Goal: Task Accomplishment & Management: Manage account settings

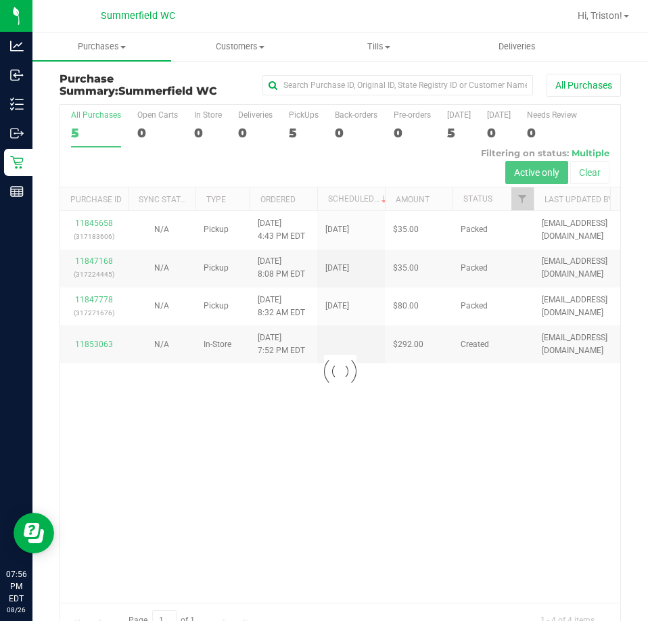
click at [98, 381] on div at bounding box center [340, 371] width 560 height 532
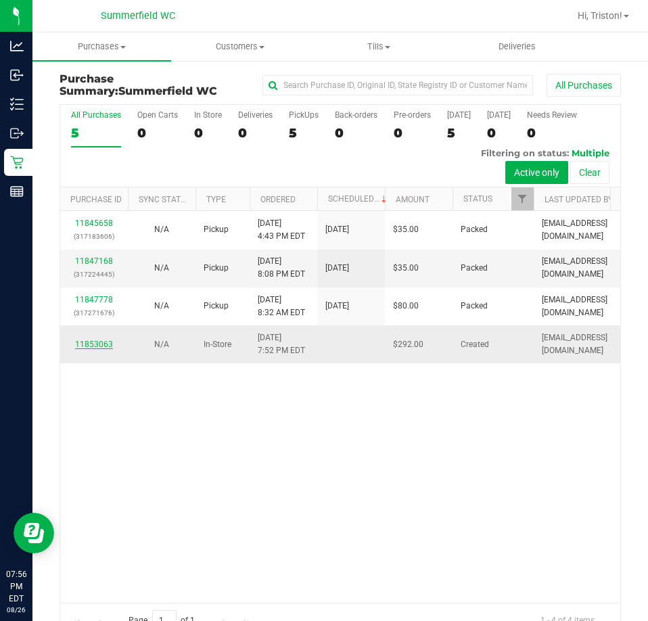
click at [97, 349] on link "11853063" at bounding box center [94, 343] width 38 height 9
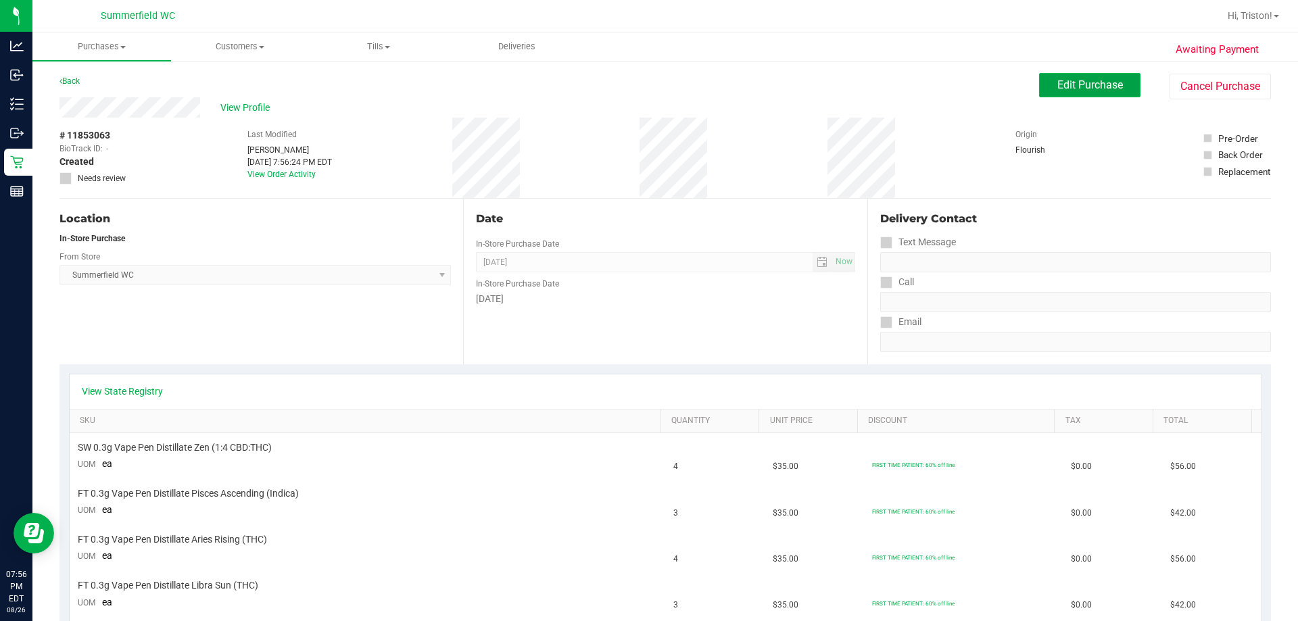
click at [647, 84] on span "Edit Purchase" at bounding box center [1090, 84] width 66 height 13
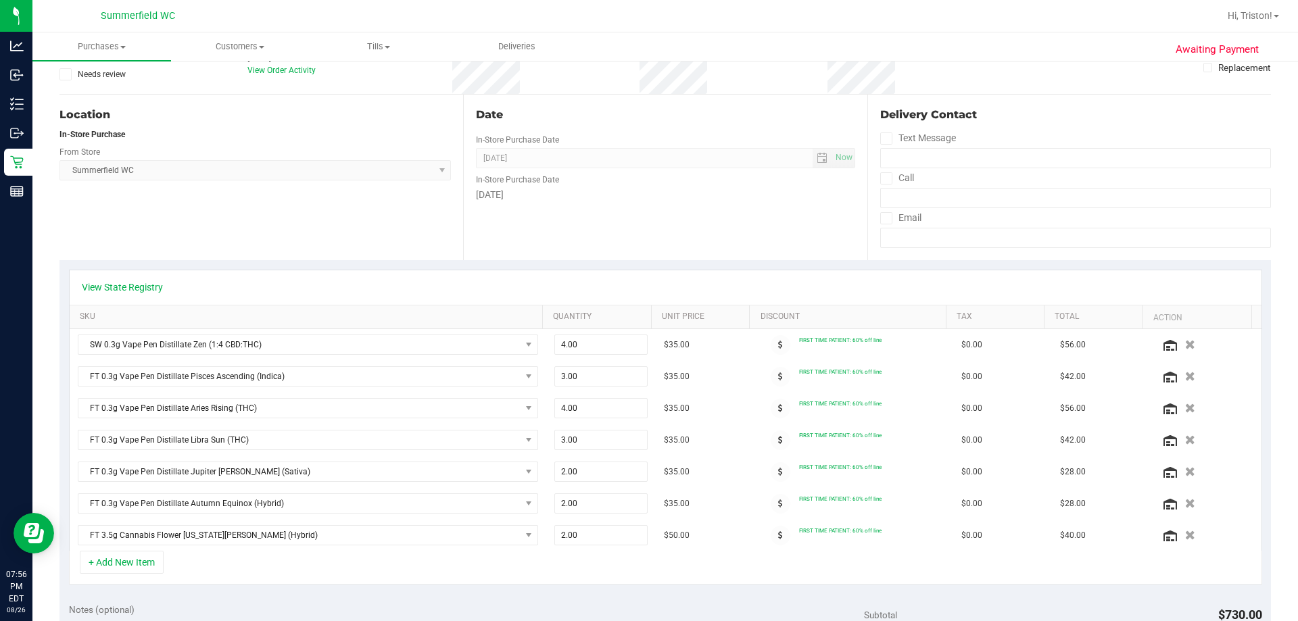
scroll to position [203, 0]
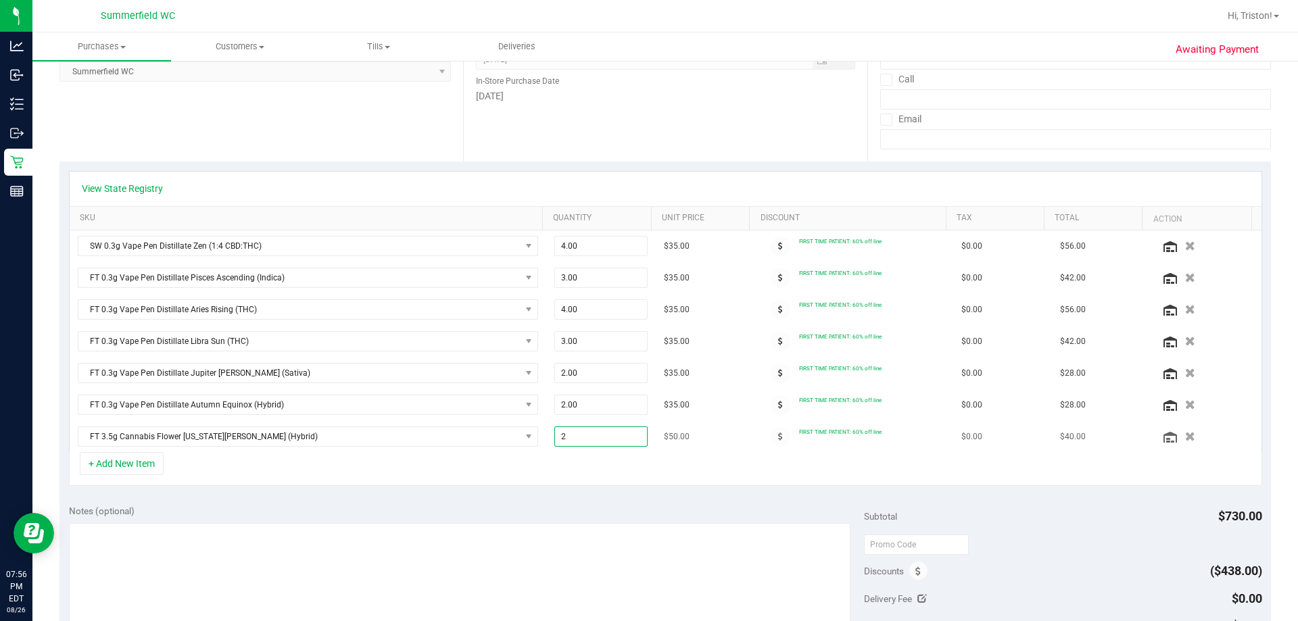
click at [589, 429] on span "2.00 2" at bounding box center [601, 437] width 94 height 20
type input "3"
type input "3.00"
click at [582, 468] on div "+ Add New Item" at bounding box center [665, 469] width 1193 height 34
drag, startPoint x: 1234, startPoint y: 515, endPoint x: 1210, endPoint y: 510, distance: 24.1
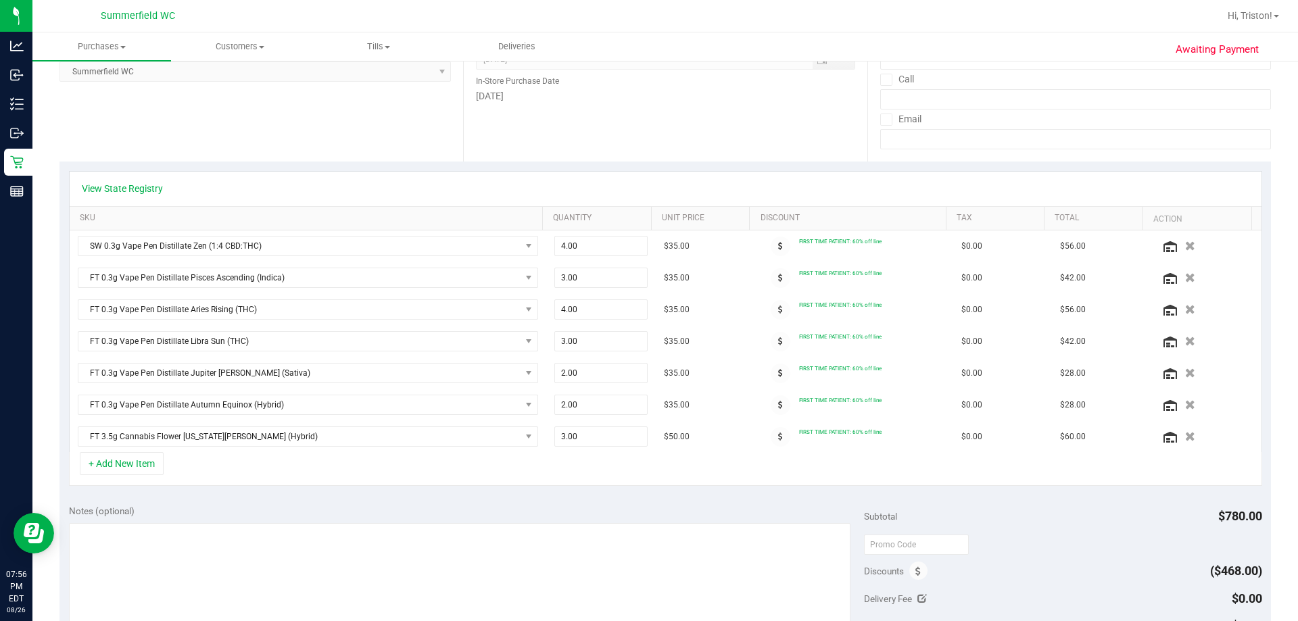
click at [647, 510] on span "$780.00" at bounding box center [1240, 516] width 44 height 14
drag, startPoint x: 1210, startPoint y: 510, endPoint x: 1234, endPoint y: 510, distance: 24.3
click at [647, 510] on span "$780.00" at bounding box center [1240, 516] width 44 height 14
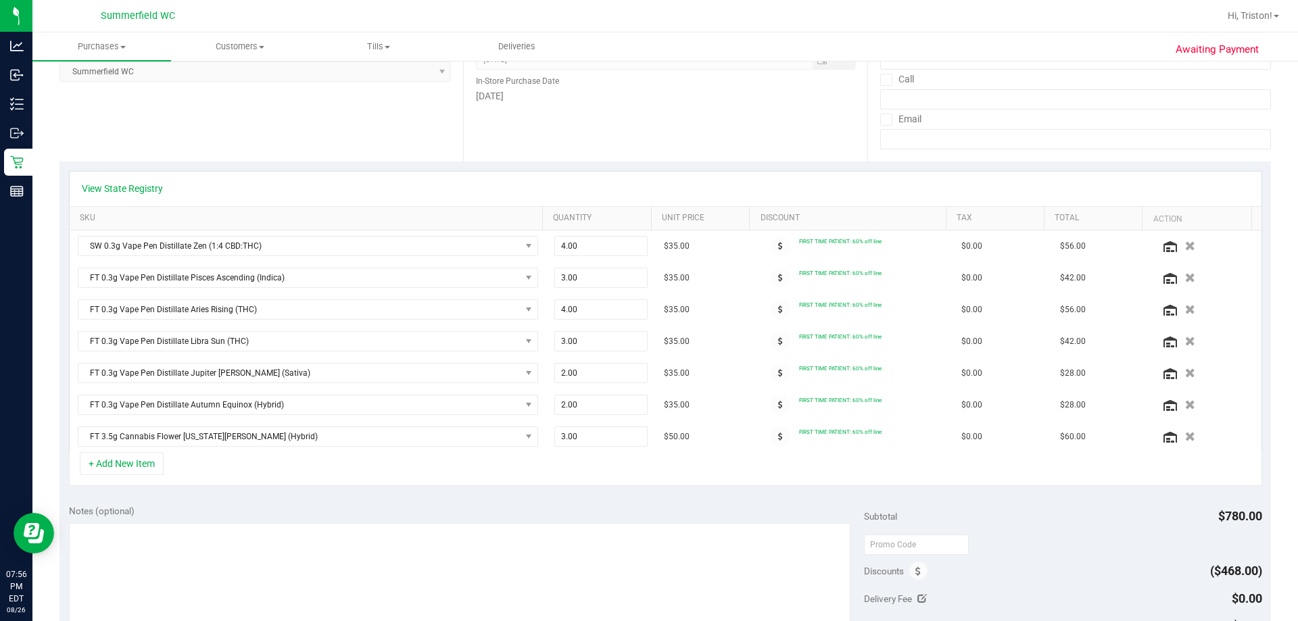
drag, startPoint x: 1234, startPoint y: 510, endPoint x: 1211, endPoint y: 510, distance: 23.0
click at [647, 510] on span "$780.00" at bounding box center [1240, 516] width 44 height 14
drag, startPoint x: 1213, startPoint y: 510, endPoint x: 1227, endPoint y: 510, distance: 13.5
click at [647, 510] on span "$780.00" at bounding box center [1240, 516] width 44 height 14
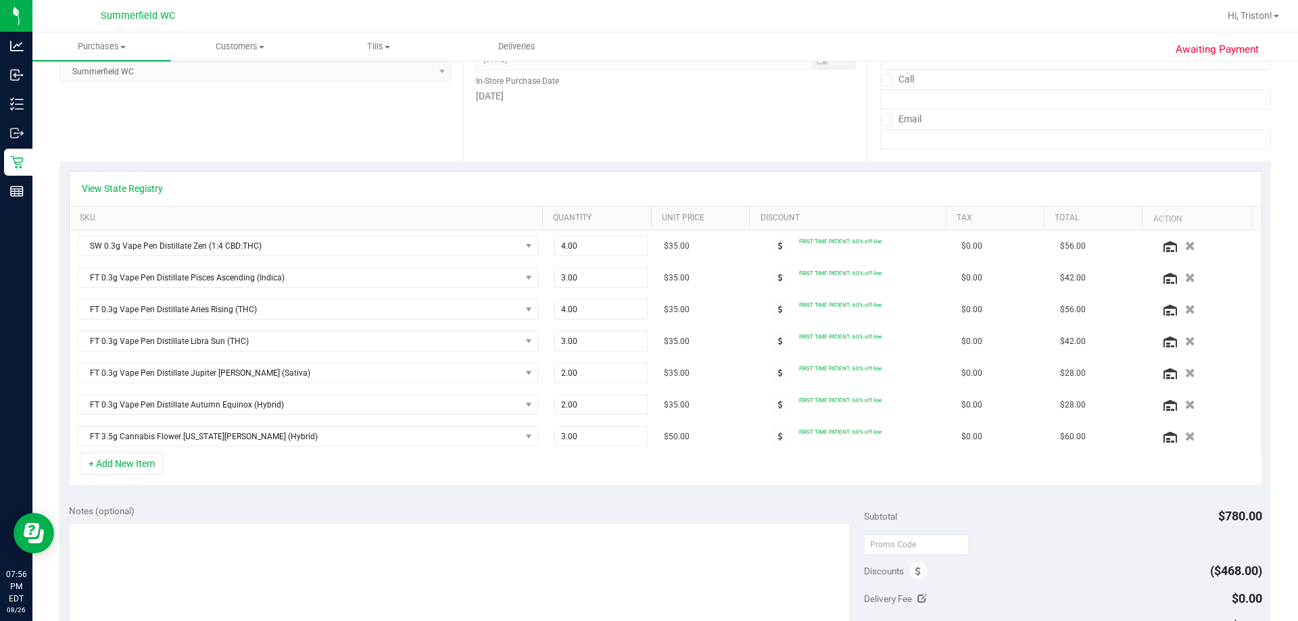
click at [647, 510] on span "$780.00" at bounding box center [1240, 516] width 44 height 14
drag, startPoint x: 1234, startPoint y: 510, endPoint x: 1212, endPoint y: 510, distance: 21.6
click at [647, 510] on span "$780.00" at bounding box center [1240, 516] width 44 height 14
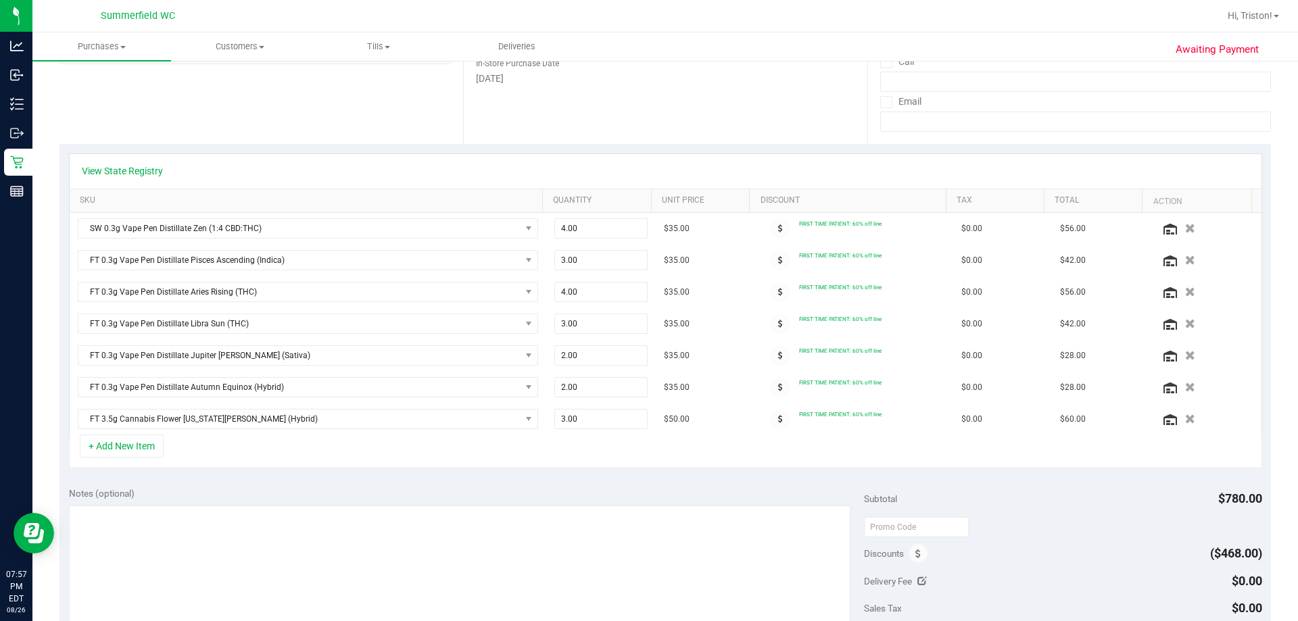
scroll to position [135, 0]
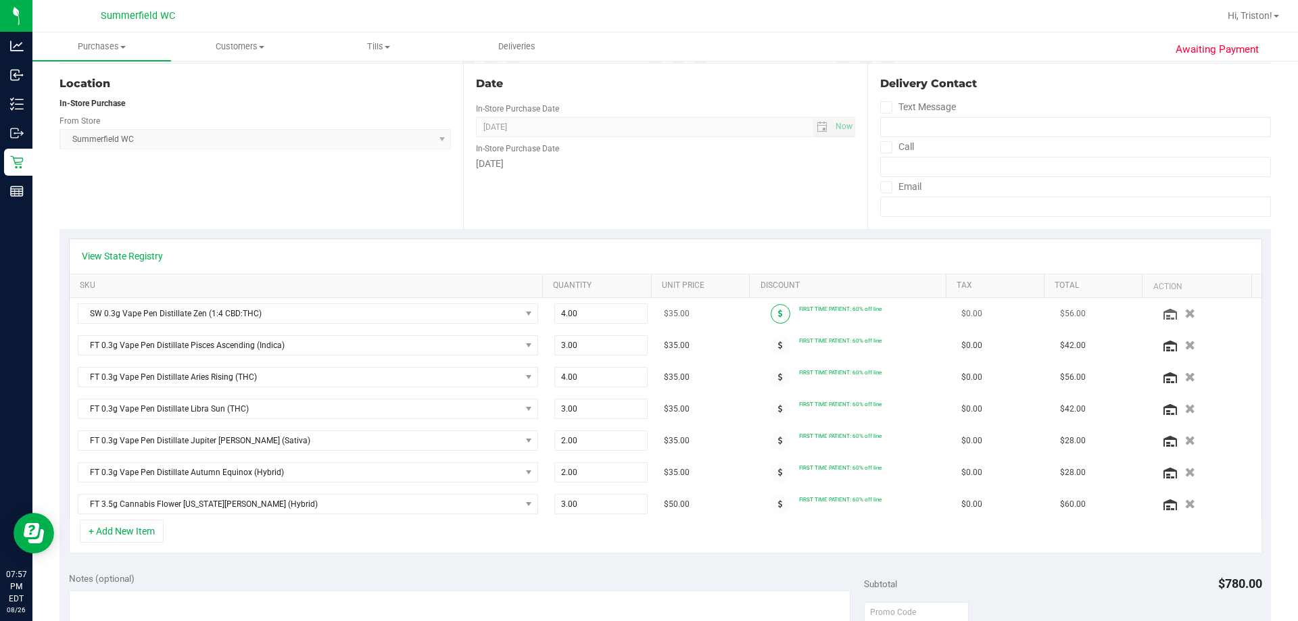
click at [647, 320] on span at bounding box center [781, 314] width 20 height 20
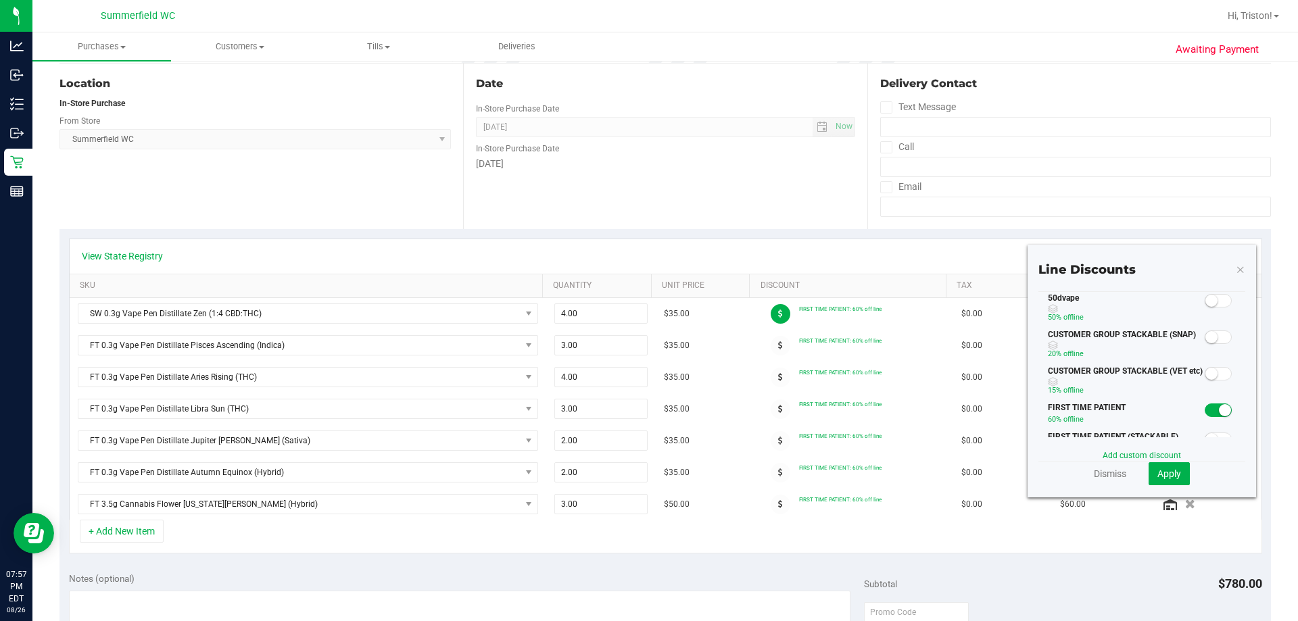
click at [647, 412] on small at bounding box center [1225, 410] width 12 height 12
click at [647, 308] on span at bounding box center [1218, 301] width 27 height 14
click at [647, 479] on button "Apply" at bounding box center [1168, 473] width 41 height 23
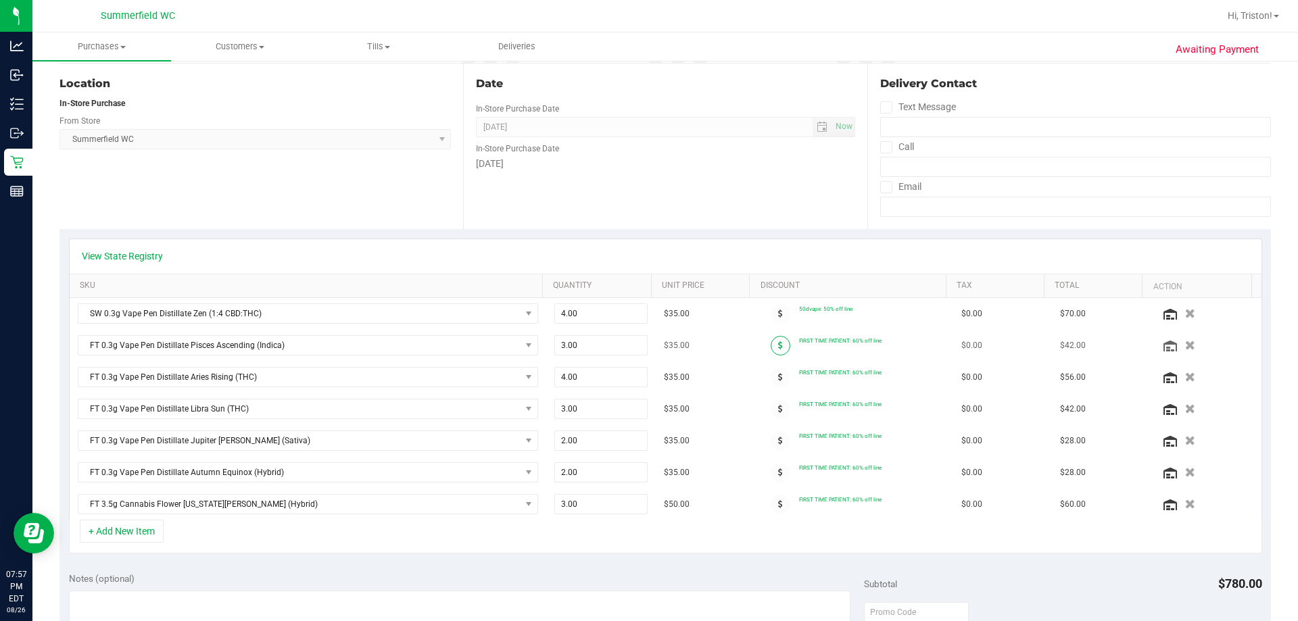
click at [647, 343] on span at bounding box center [781, 346] width 20 height 20
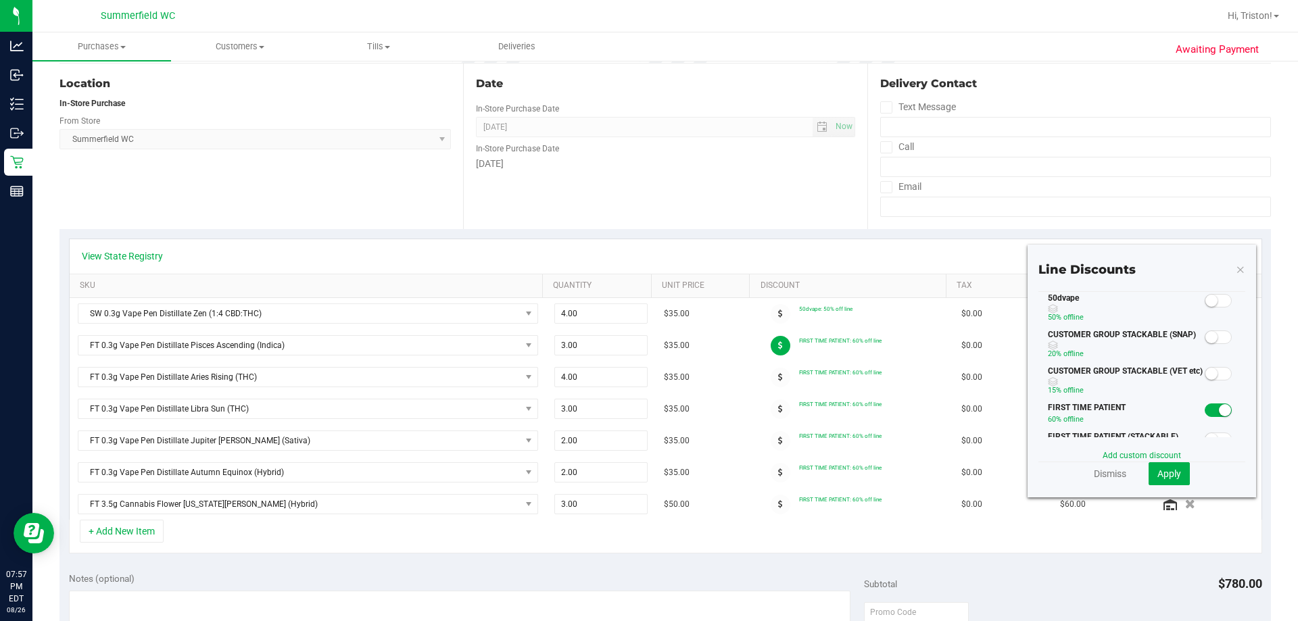
click at [647, 306] on span at bounding box center [1218, 301] width 27 height 14
click at [647, 474] on span "Apply" at bounding box center [1169, 473] width 24 height 11
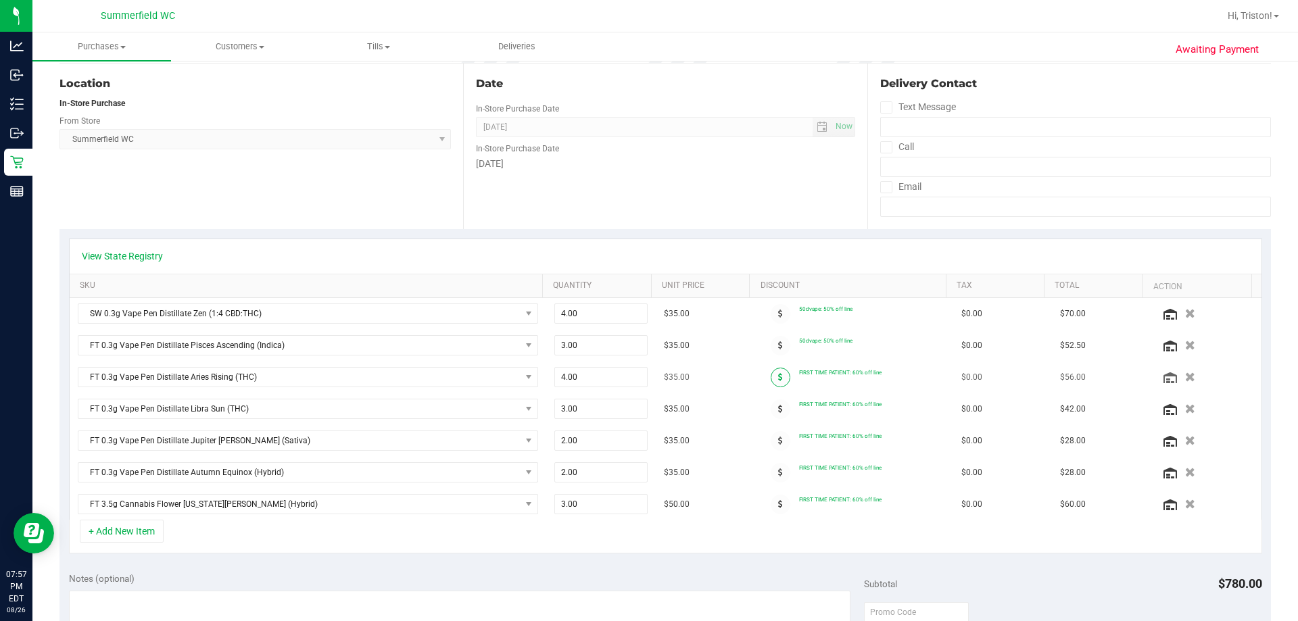
click at [647, 378] on icon at bounding box center [780, 377] width 5 height 8
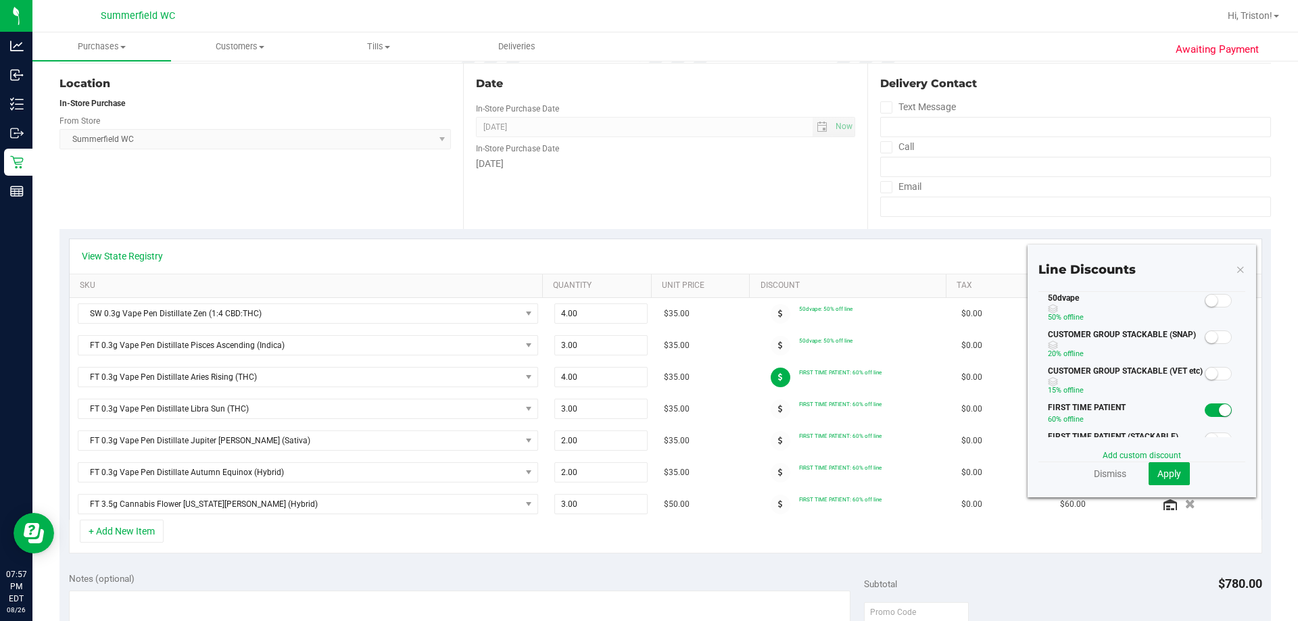
click at [647, 297] on small at bounding box center [1211, 301] width 12 height 12
click at [647, 471] on span "Apply" at bounding box center [1169, 473] width 24 height 11
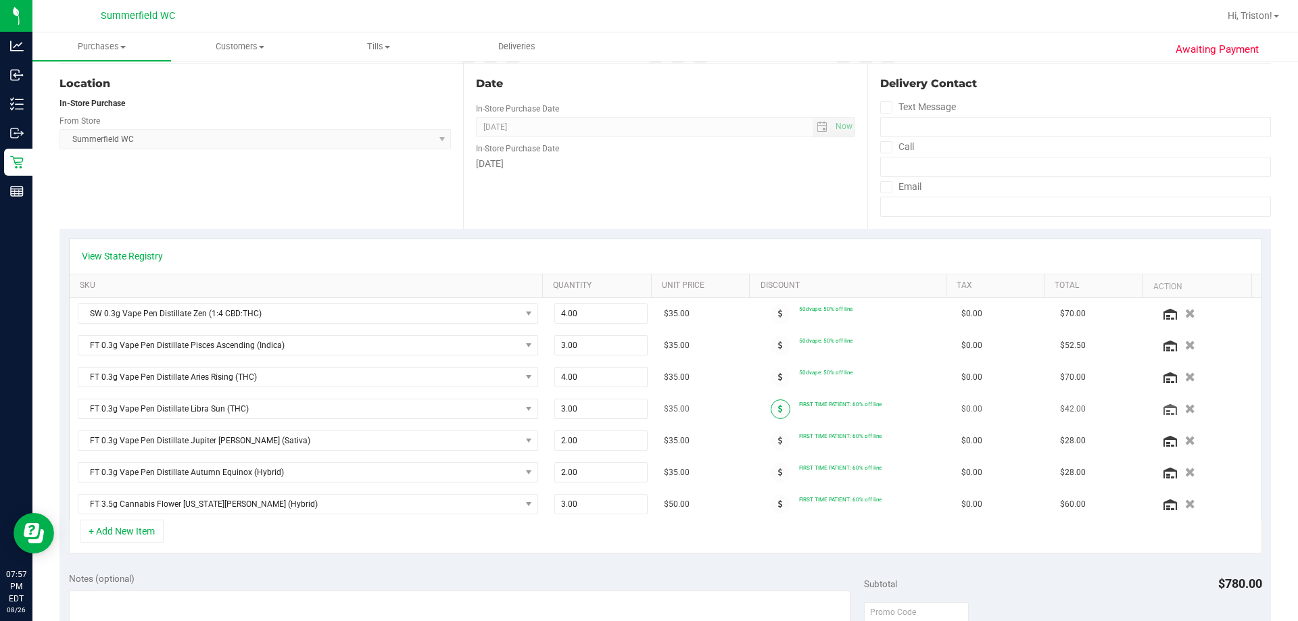
click at [647, 405] on span at bounding box center [781, 409] width 20 height 20
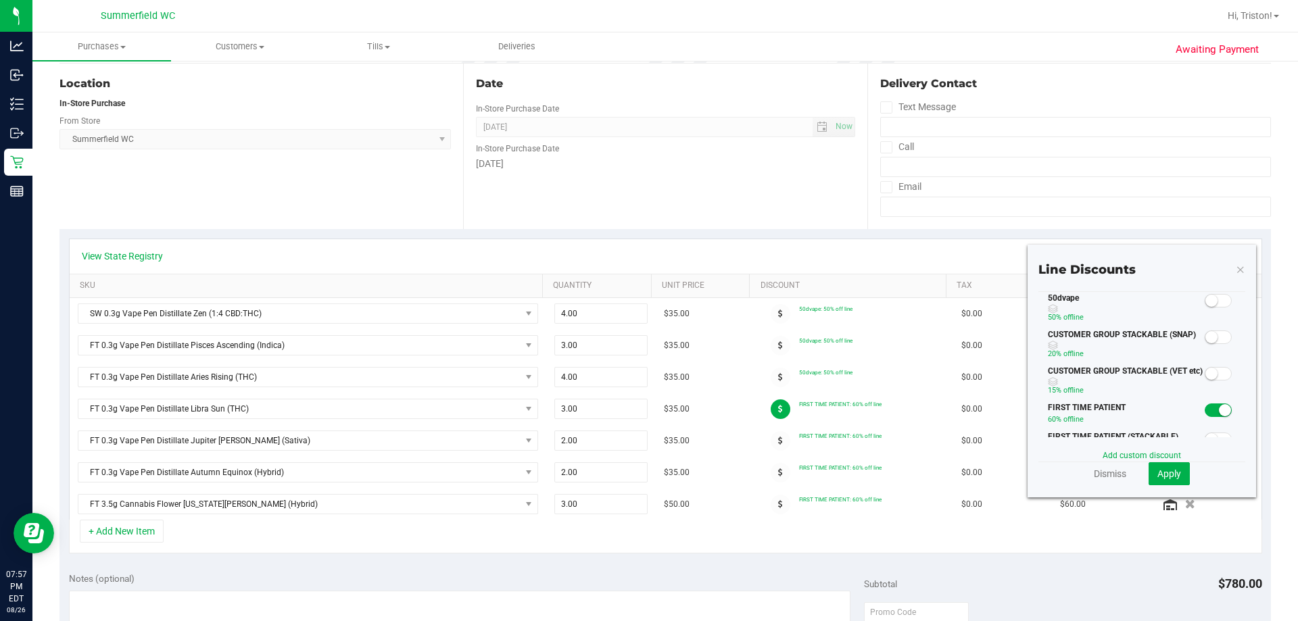
click at [647, 298] on small at bounding box center [1211, 301] width 12 height 12
click at [647, 477] on span "Apply" at bounding box center [1169, 473] width 24 height 11
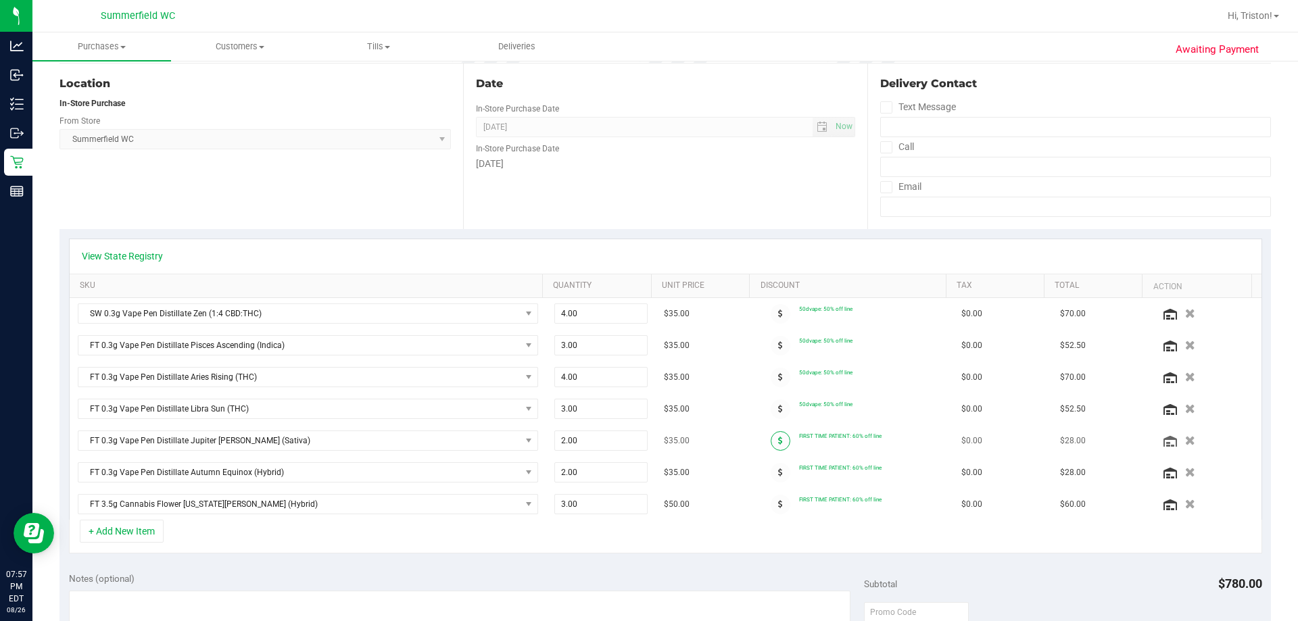
click at [647, 443] on icon at bounding box center [780, 441] width 5 height 8
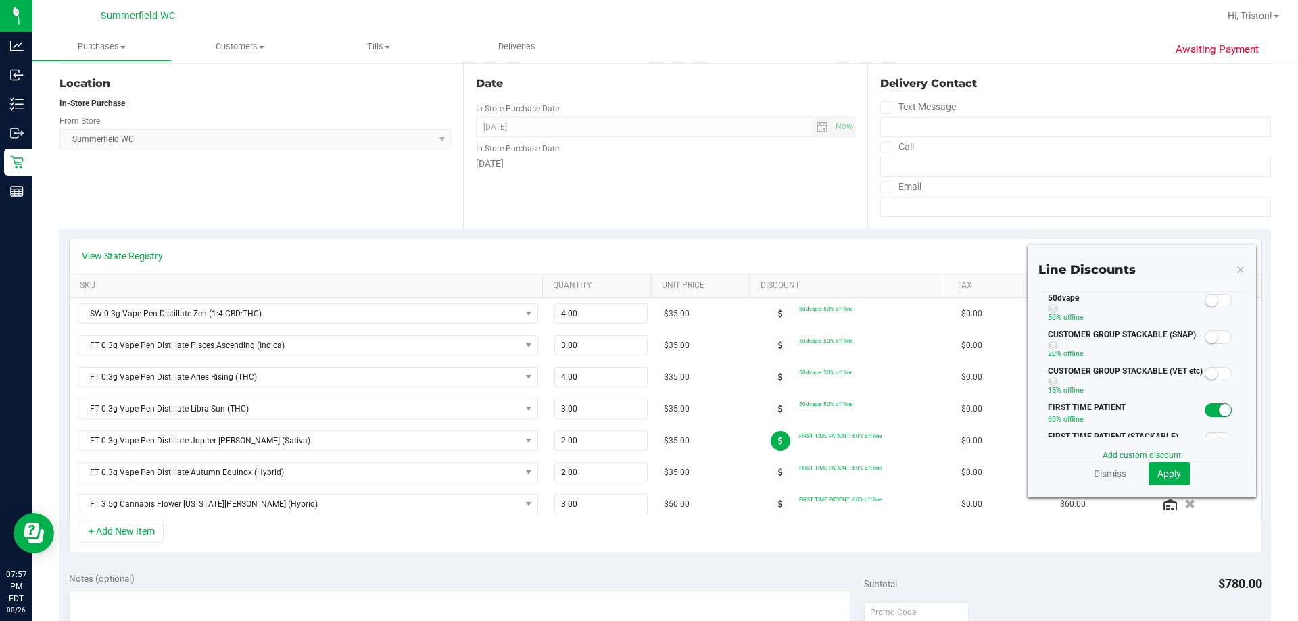
click at [647, 301] on small at bounding box center [1211, 301] width 12 height 12
drag, startPoint x: 1165, startPoint y: 467, endPoint x: 783, endPoint y: 462, distance: 381.3
click at [647, 468] on span "Apply" at bounding box center [1169, 473] width 24 height 11
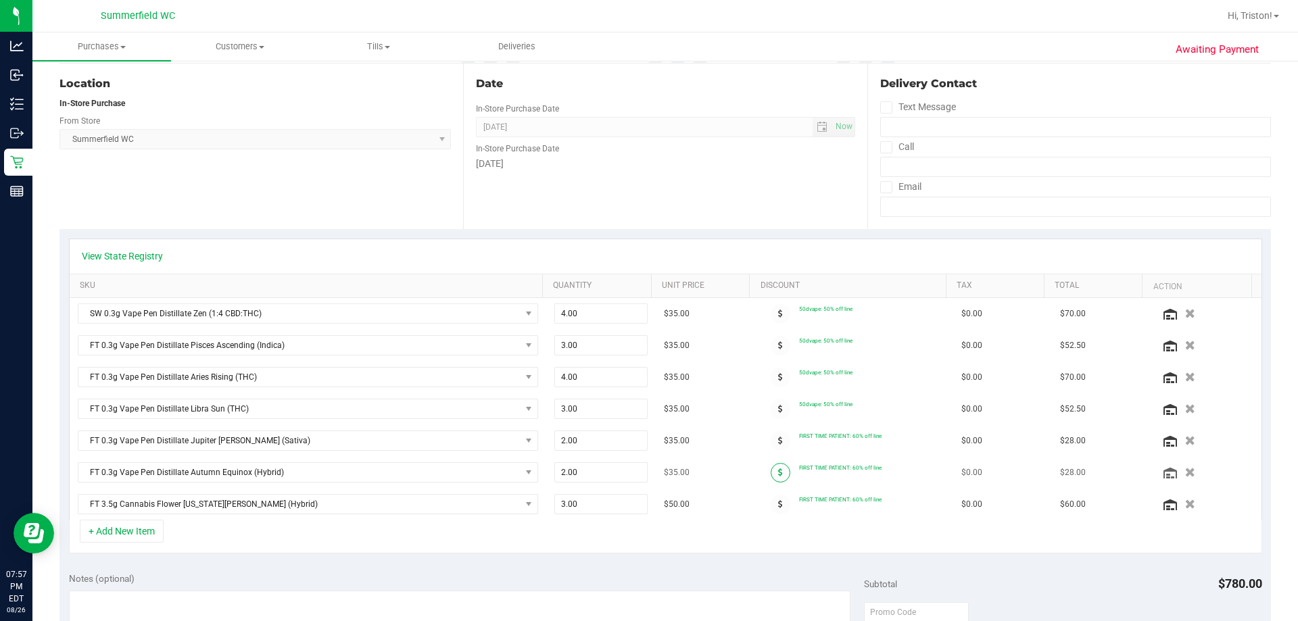
click at [647, 467] on span at bounding box center [781, 473] width 20 height 20
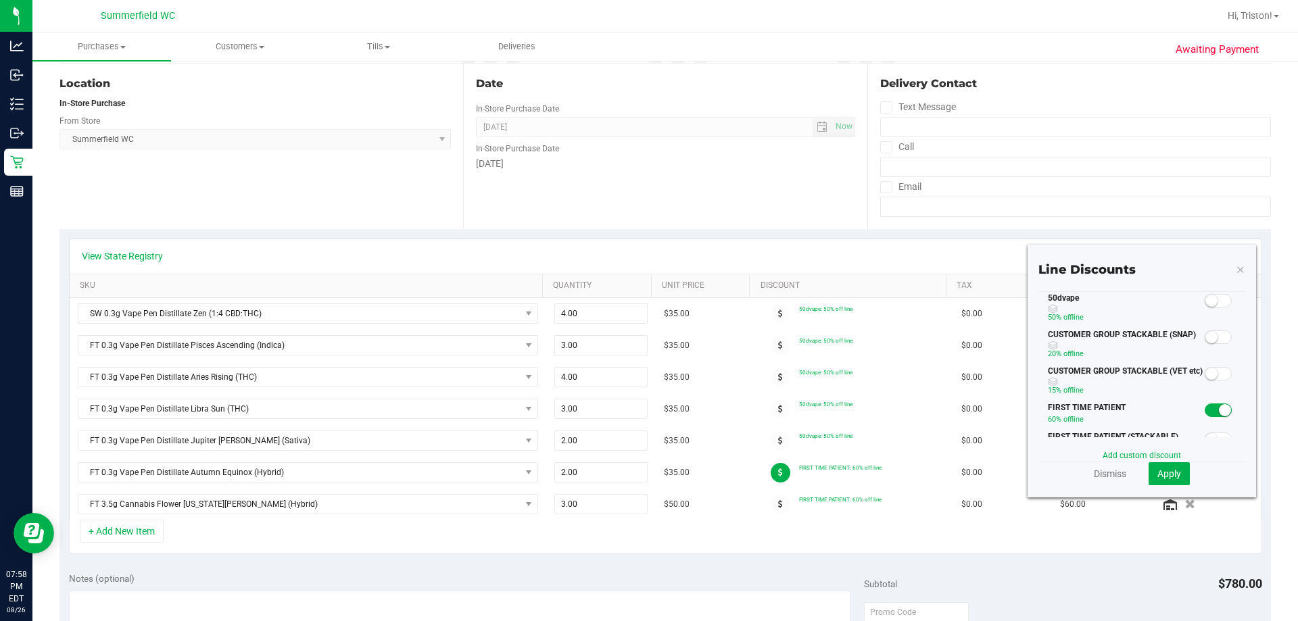
click at [647, 302] on small at bounding box center [1211, 301] width 12 height 12
drag, startPoint x: 1156, startPoint y: 474, endPoint x: 907, endPoint y: 472, distance: 248.8
click at [647, 473] on span "Apply" at bounding box center [1169, 473] width 24 height 11
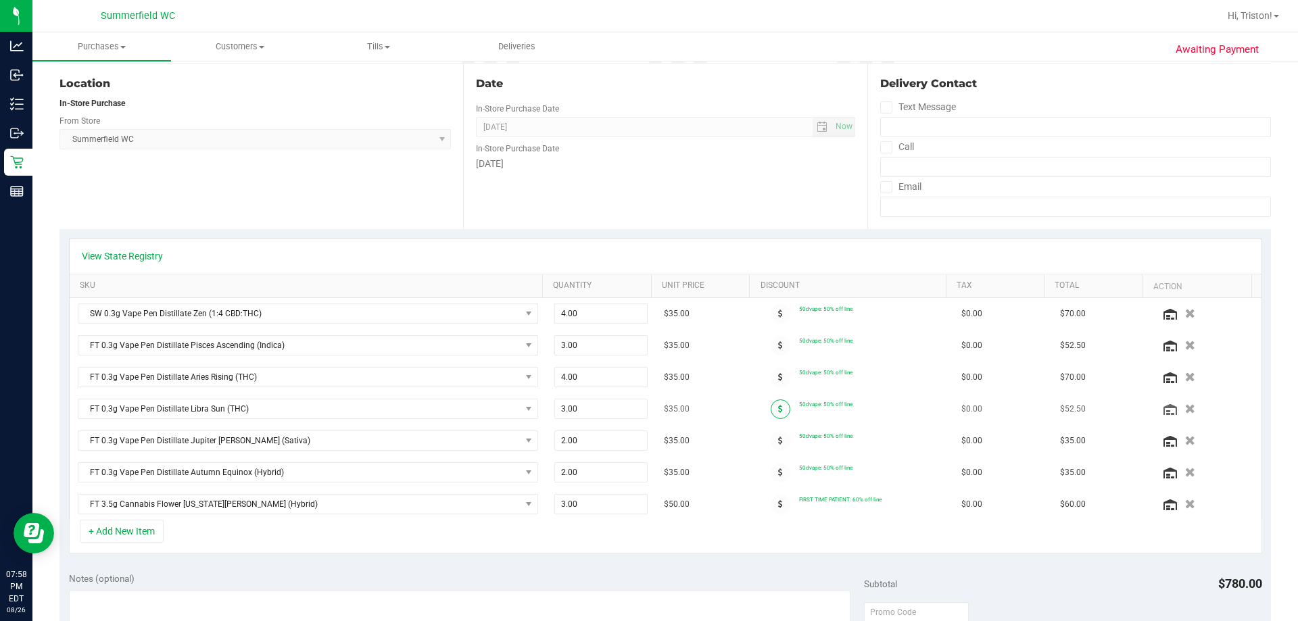
click at [647, 412] on icon at bounding box center [780, 409] width 5 height 8
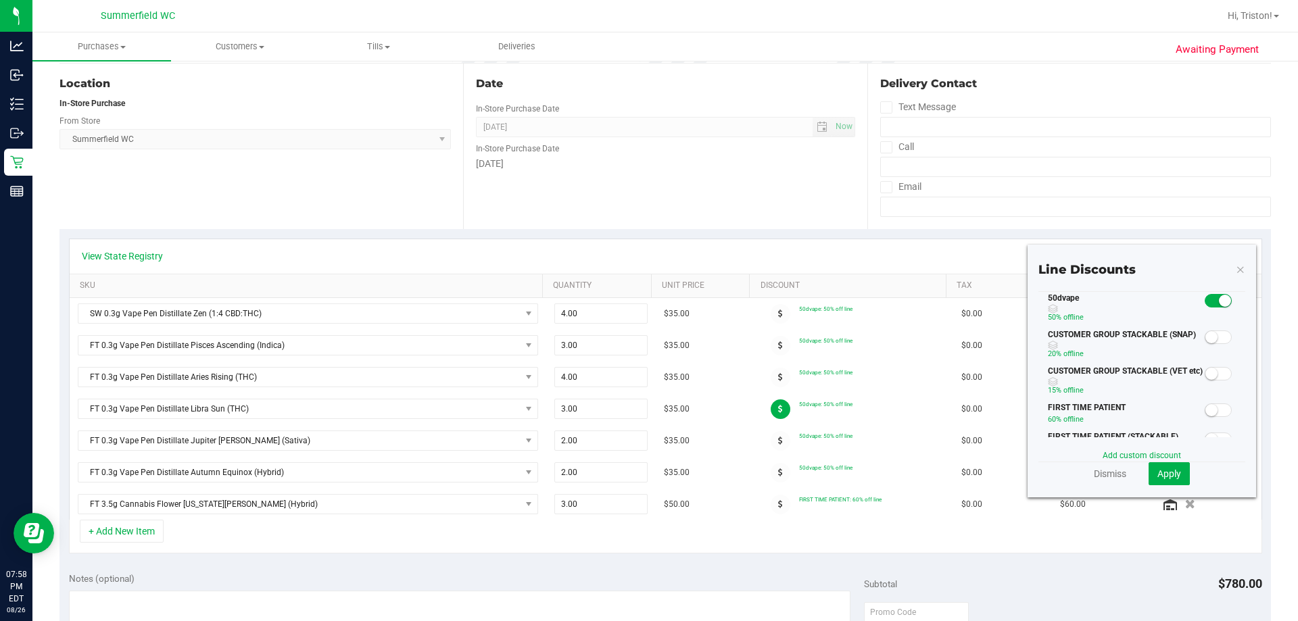
click at [647, 408] on small at bounding box center [1211, 410] width 12 height 12
click at [647, 475] on span "Apply" at bounding box center [1169, 473] width 24 height 11
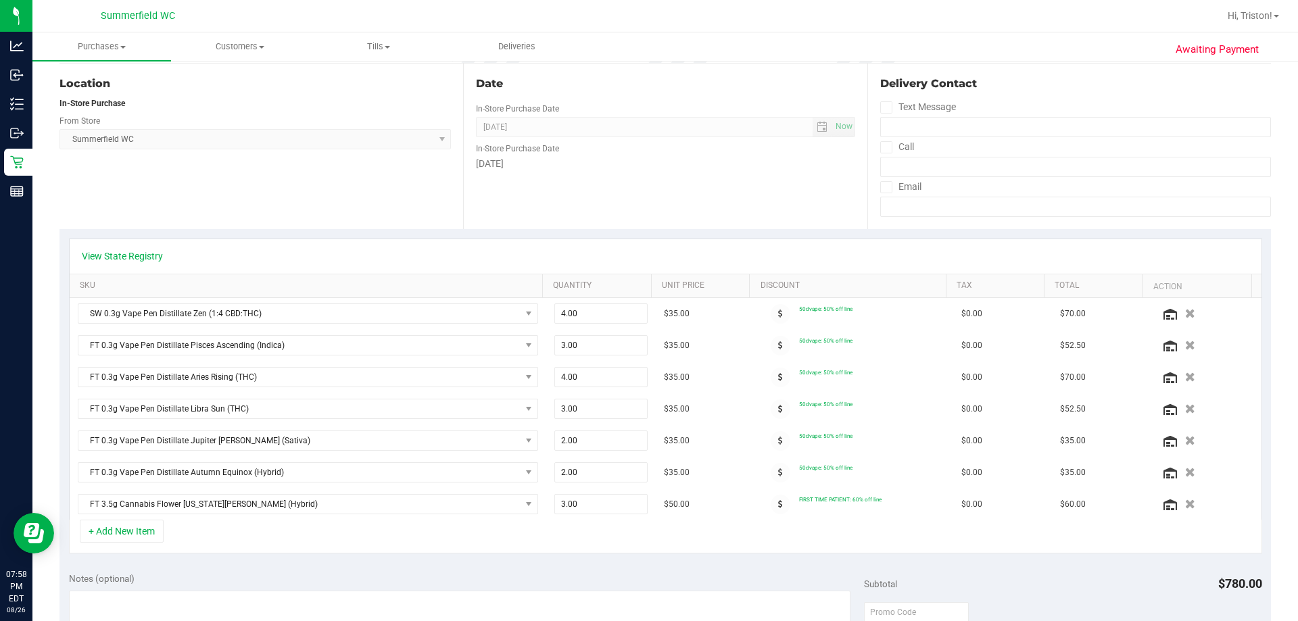
click at [647, 550] on div "+ Add New Item" at bounding box center [665, 537] width 1193 height 34
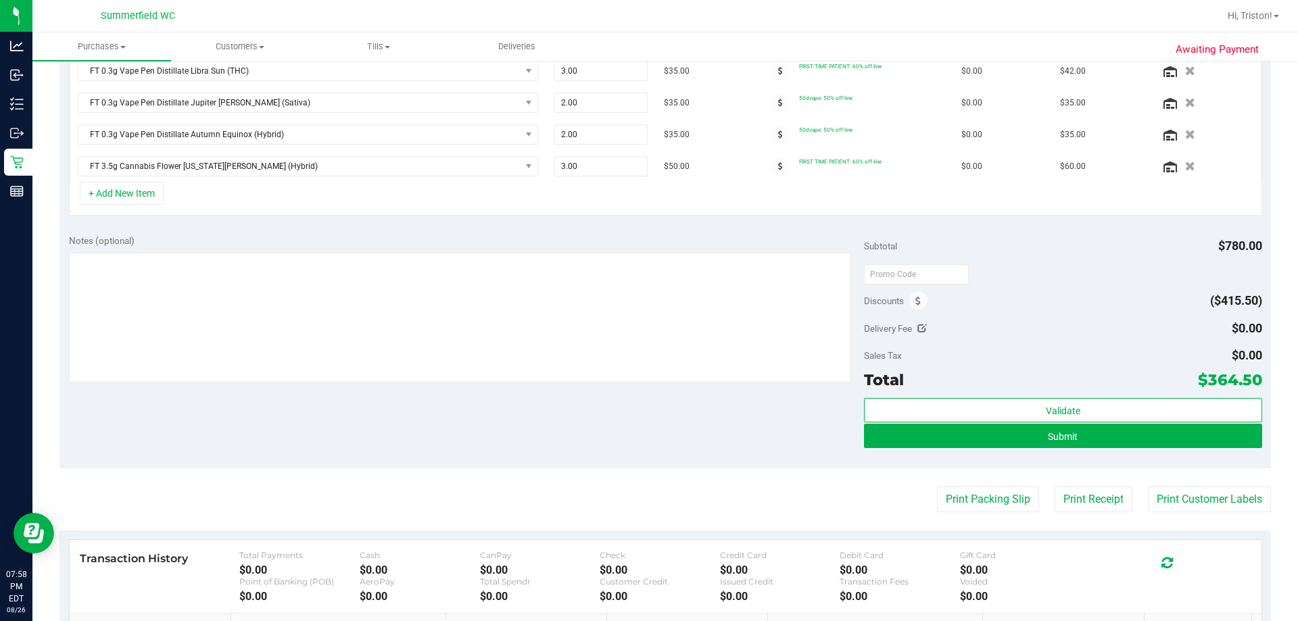
click at [647, 292] on div "Discounts ($415.50)" at bounding box center [1062, 301] width 397 height 24
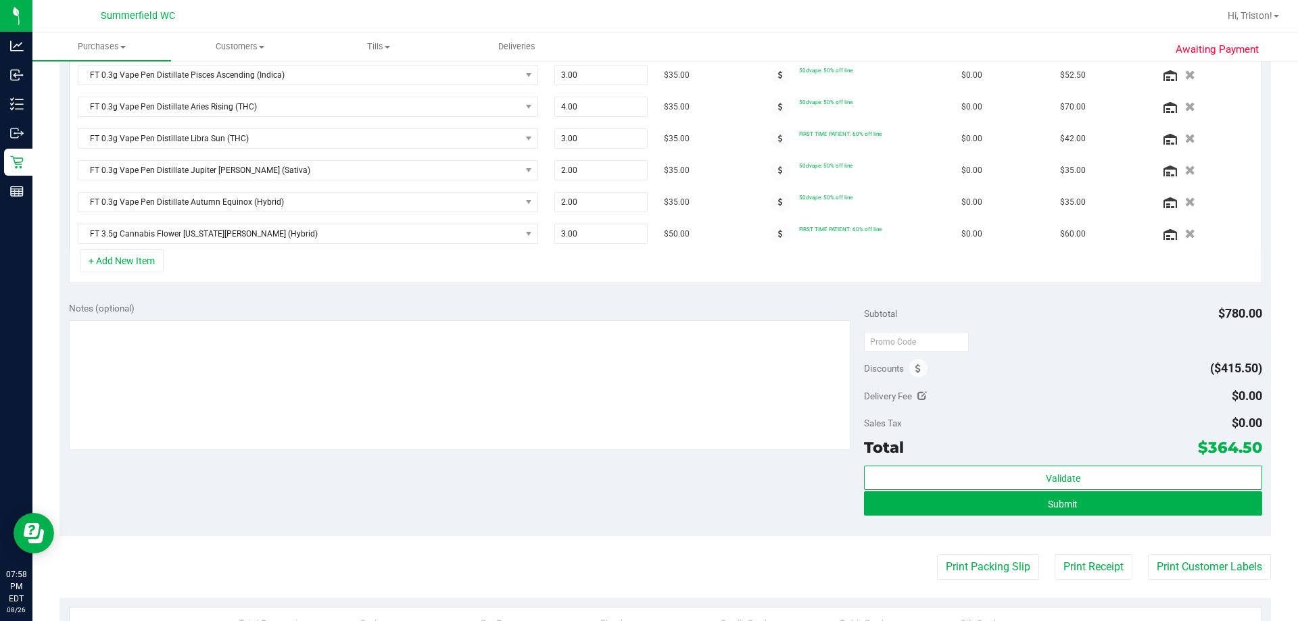
scroll to position [338, 0]
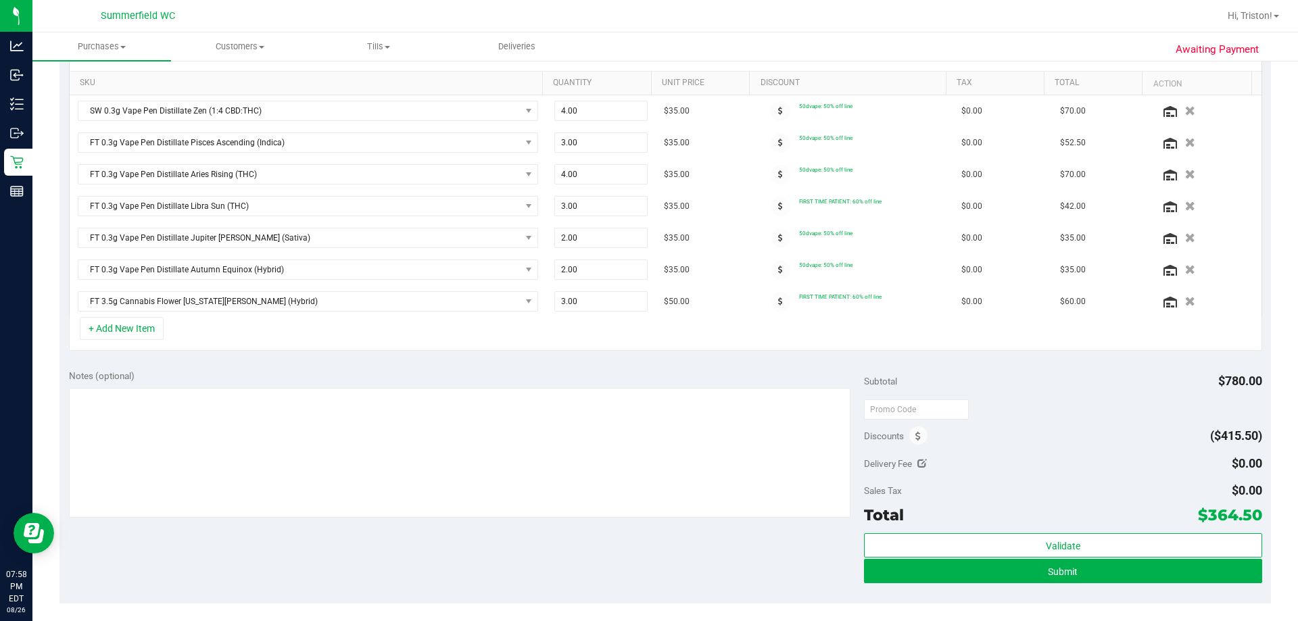
click at [647, 371] on div "Subtotal $780.00" at bounding box center [1062, 381] width 397 height 24
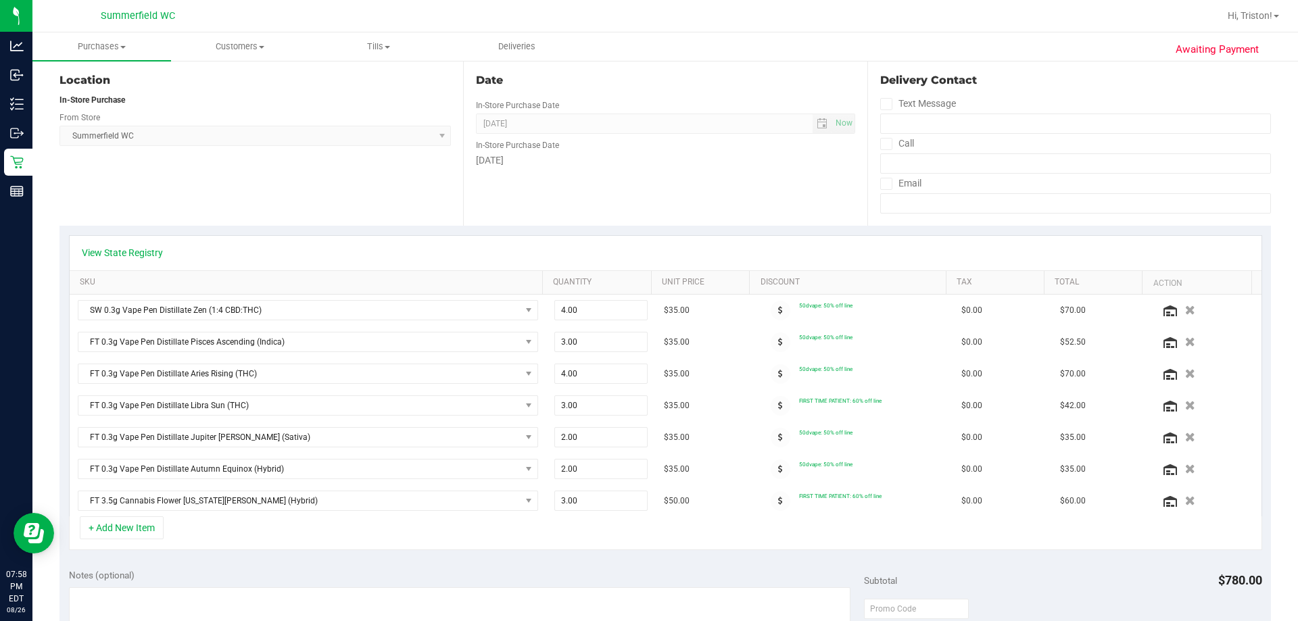
scroll to position [0, 0]
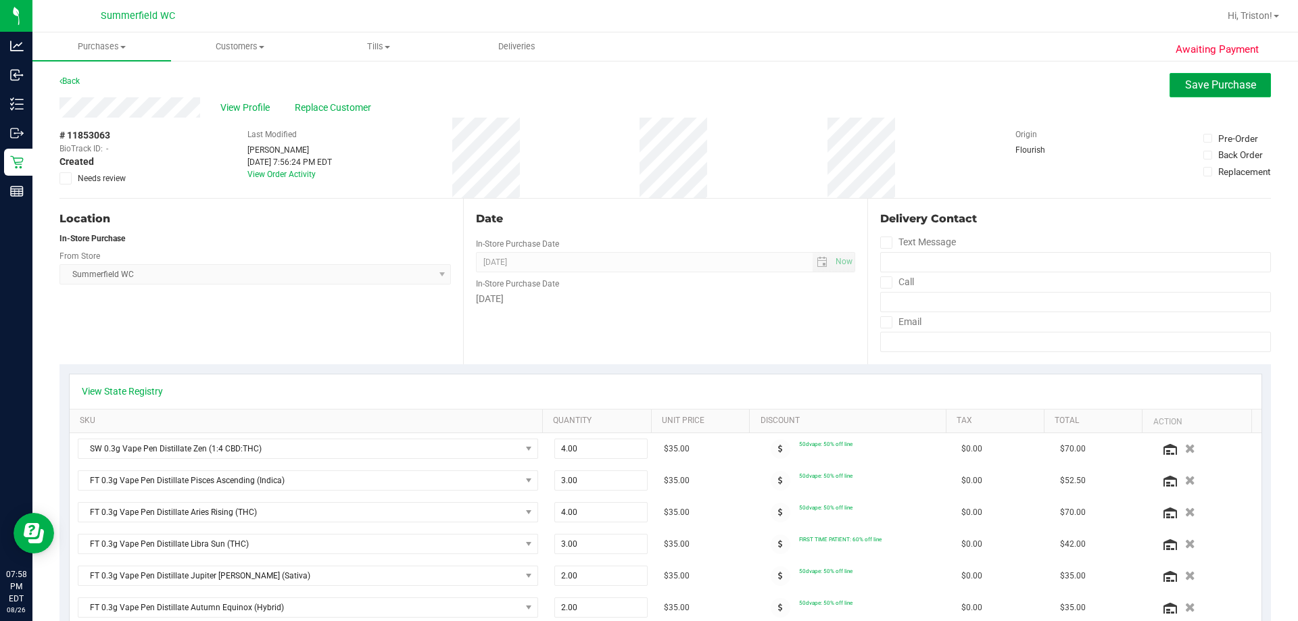
click at [647, 87] on span "Save Purchase" at bounding box center [1220, 84] width 71 height 13
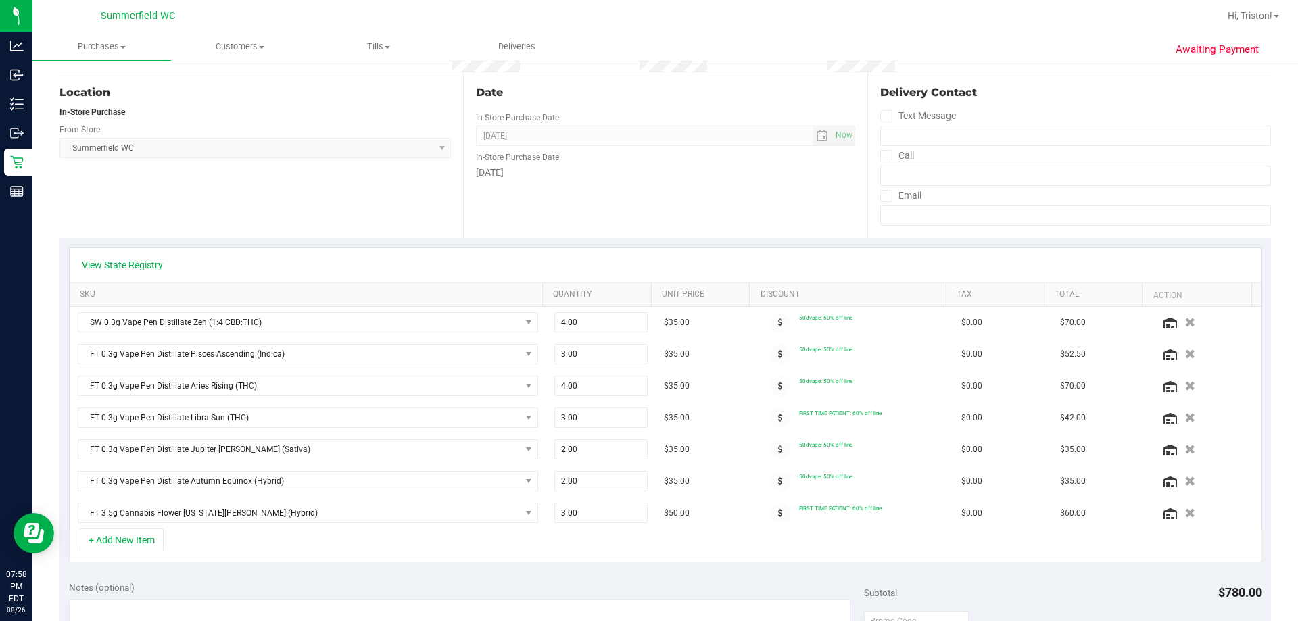
scroll to position [270, 0]
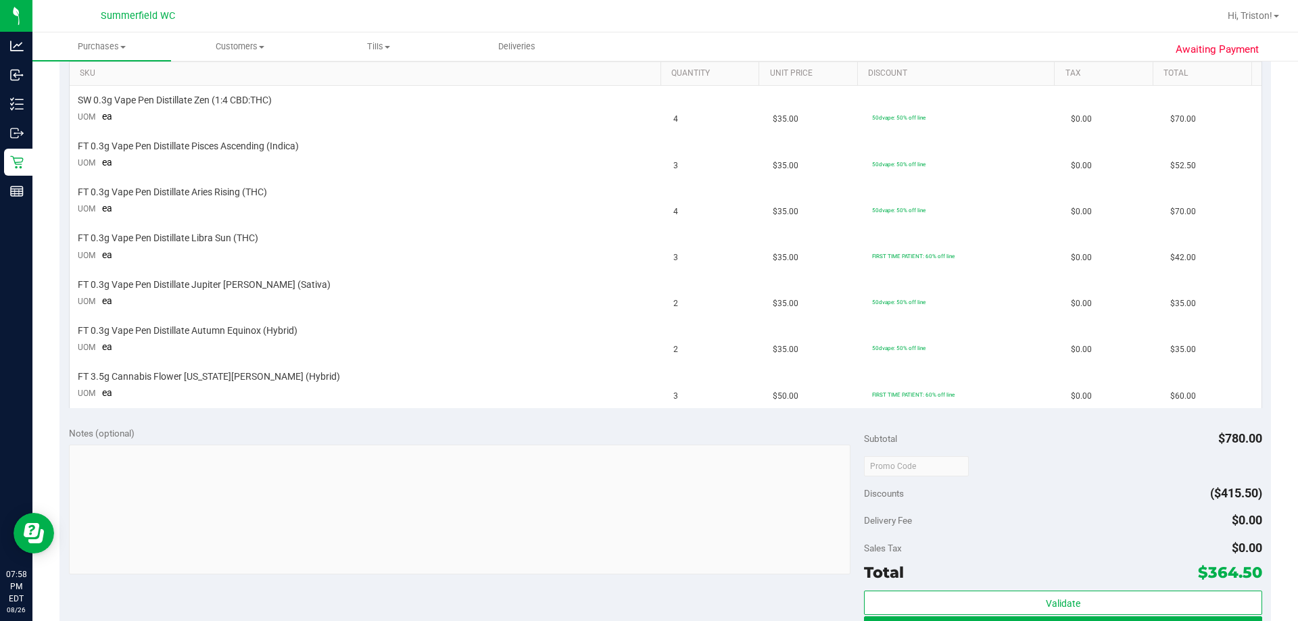
scroll to position [541, 0]
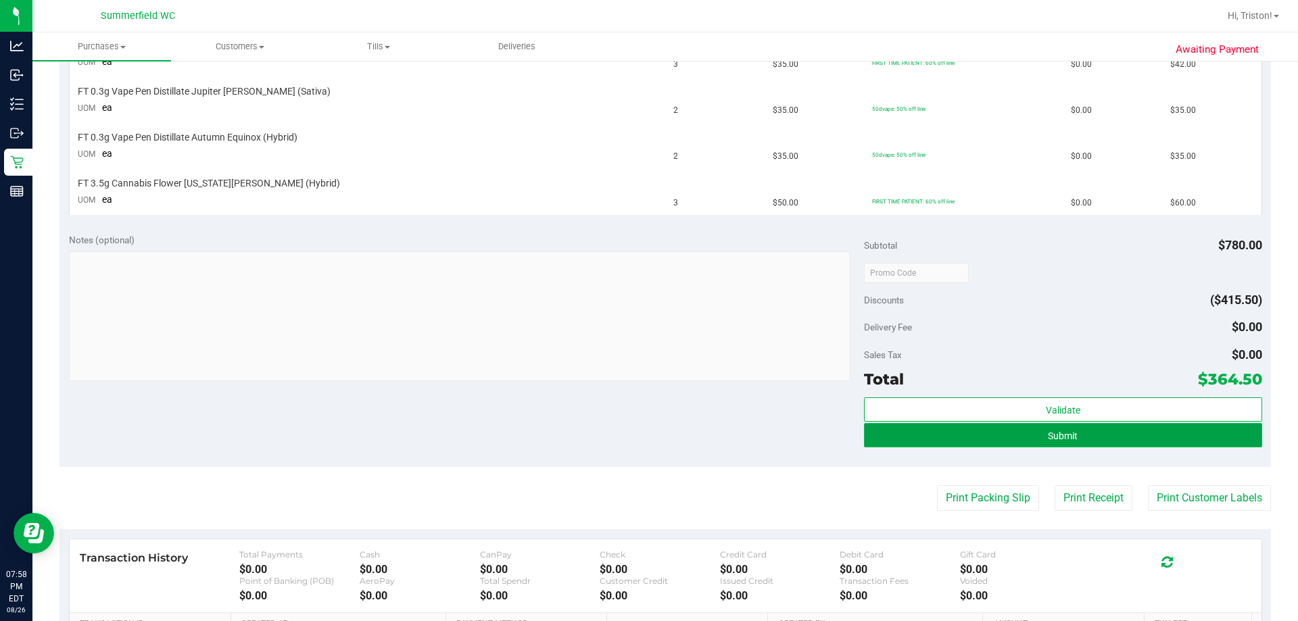
click at [647, 432] on span "Submit" at bounding box center [1063, 436] width 30 height 11
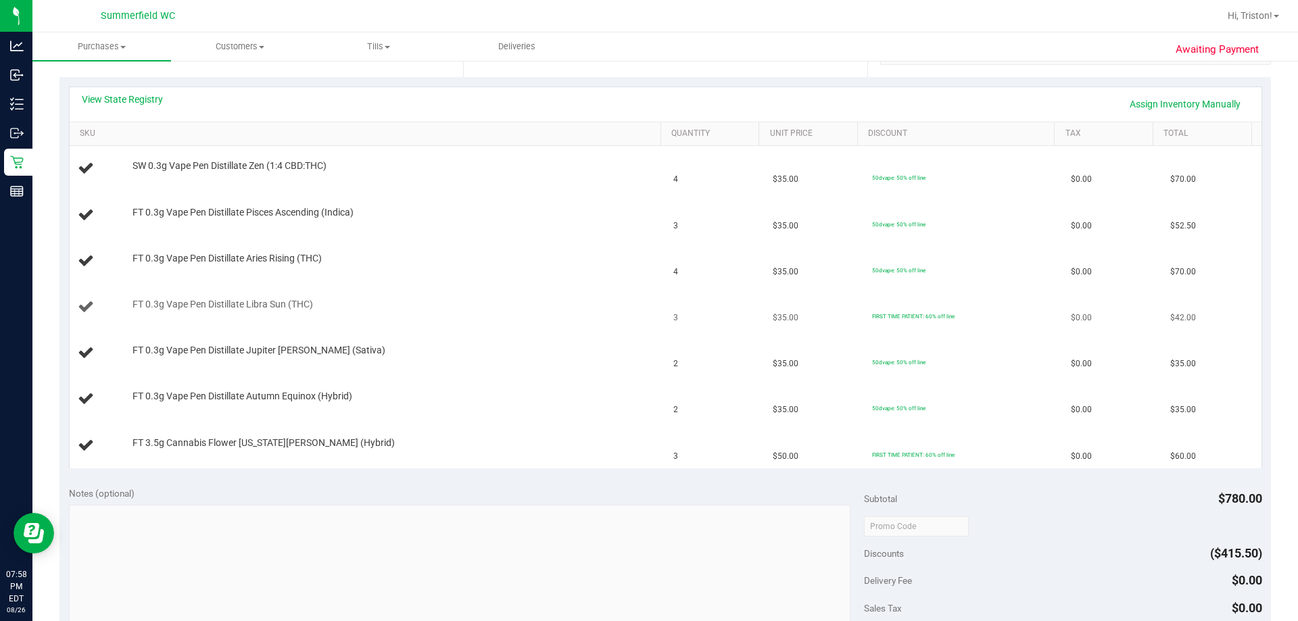
scroll to position [203, 0]
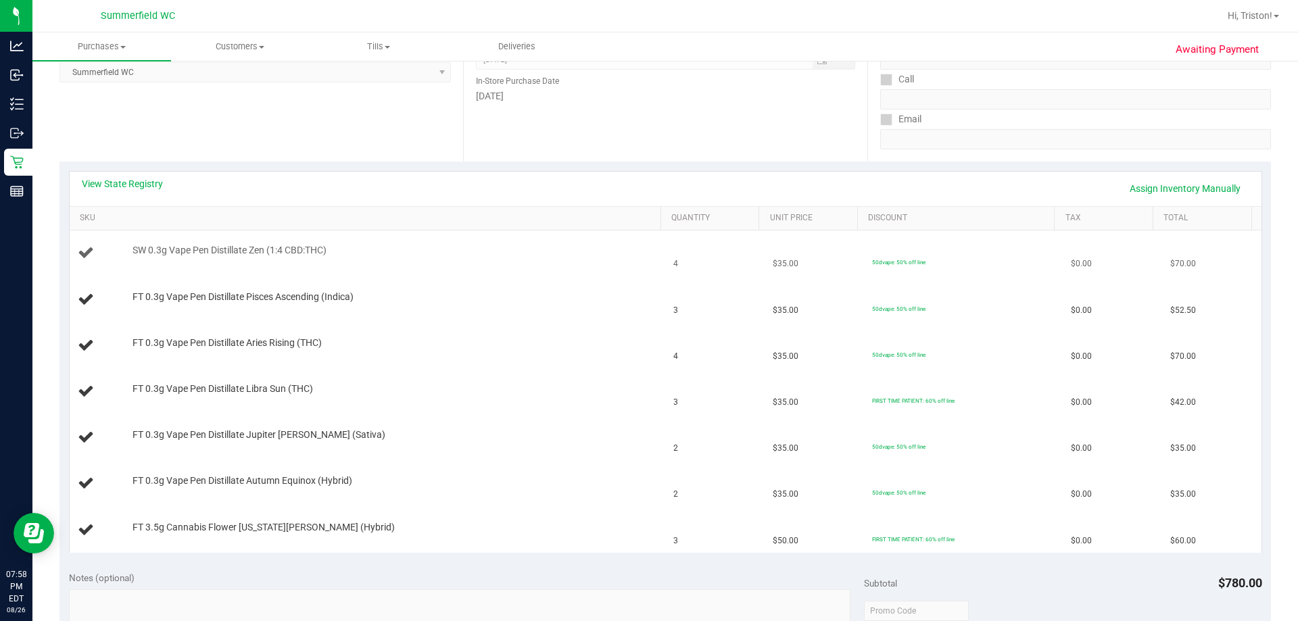
click at [647, 241] on td "50dvape: 50% off line" at bounding box center [963, 253] width 199 height 46
click at [647, 462] on td "2" at bounding box center [714, 484] width 99 height 46
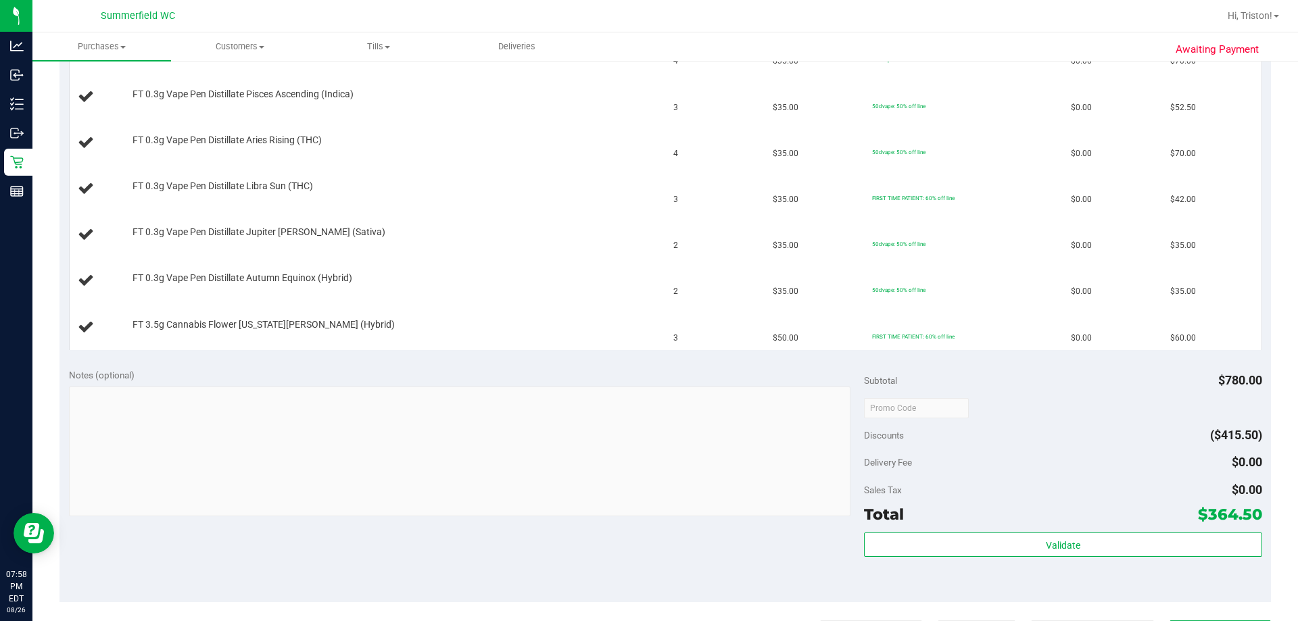
click at [647, 401] on div at bounding box center [1062, 407] width 397 height 24
click at [647, 483] on div "Sales Tax $0.00" at bounding box center [1062, 490] width 397 height 24
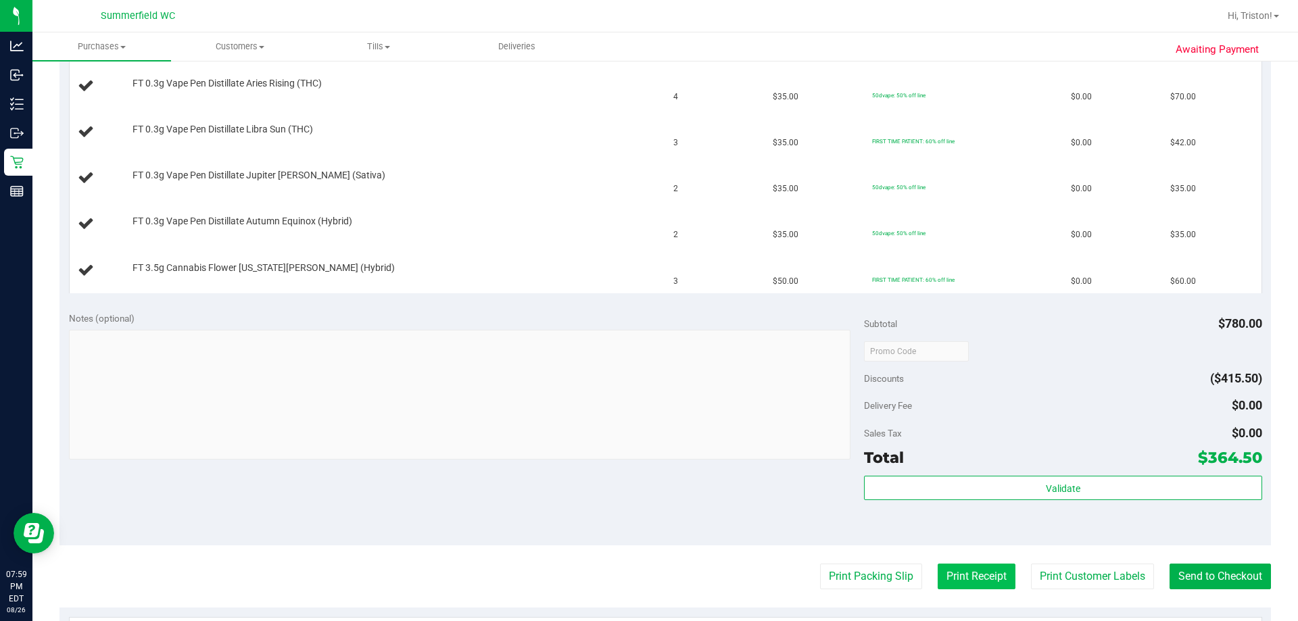
scroll to position [541, 0]
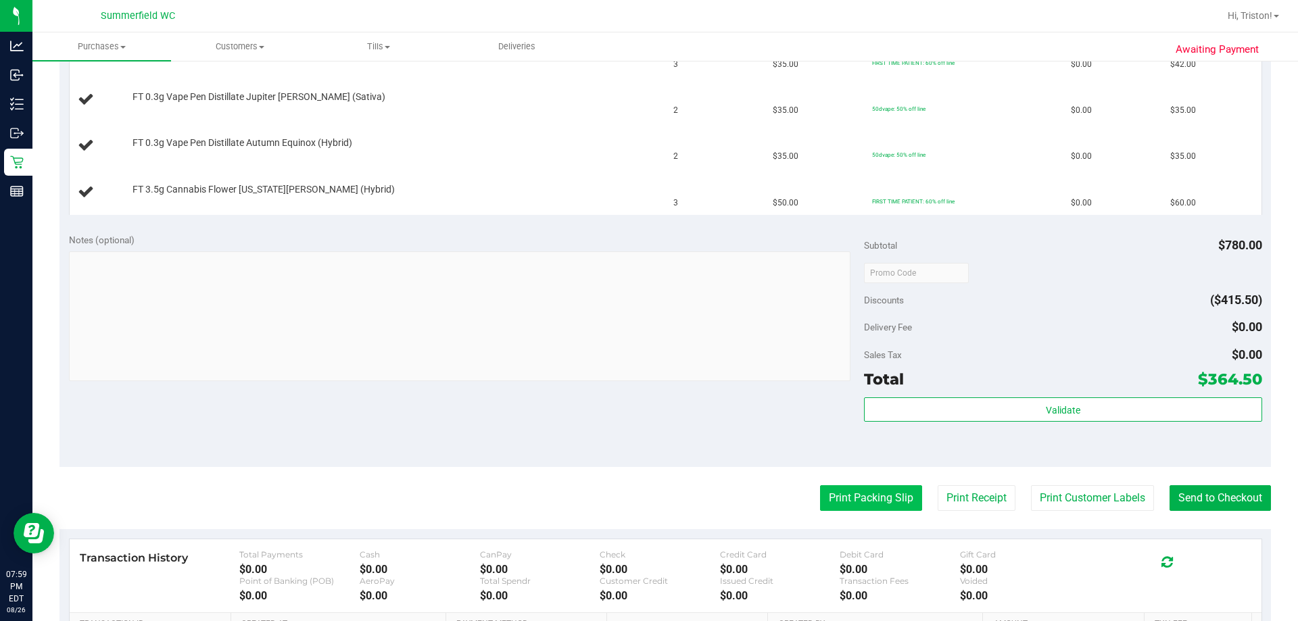
click at [647, 491] on button "Print Packing Slip" at bounding box center [871, 498] width 102 height 26
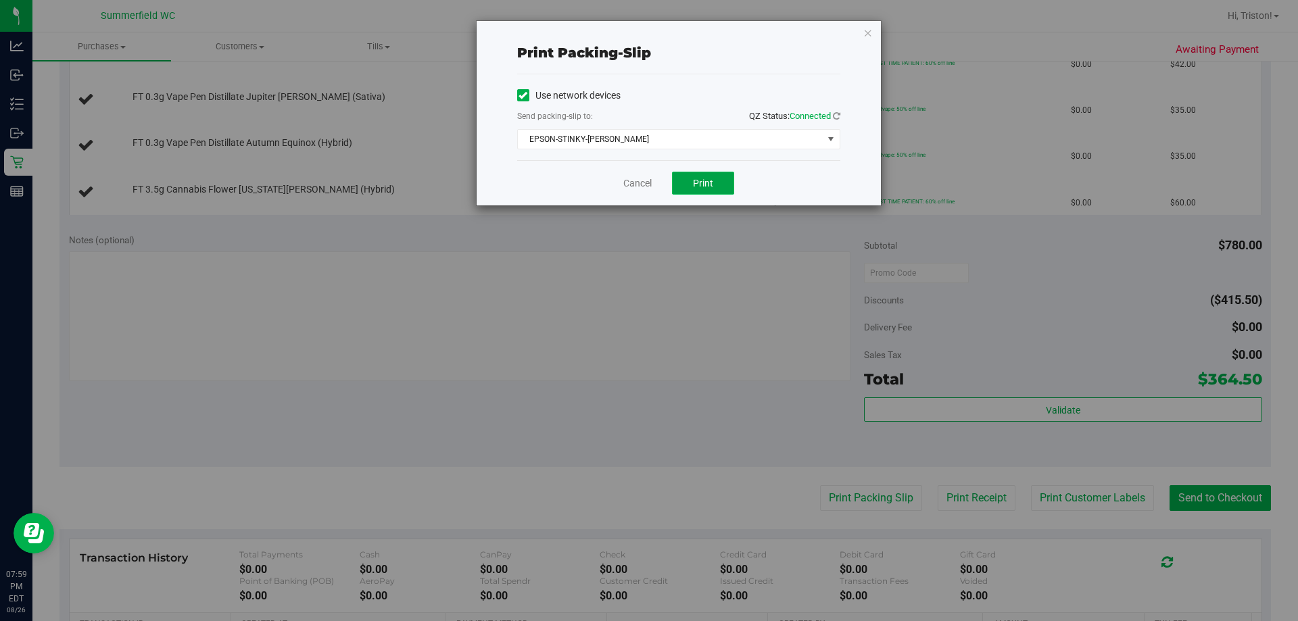
click at [647, 183] on span "Print" at bounding box center [703, 183] width 20 height 11
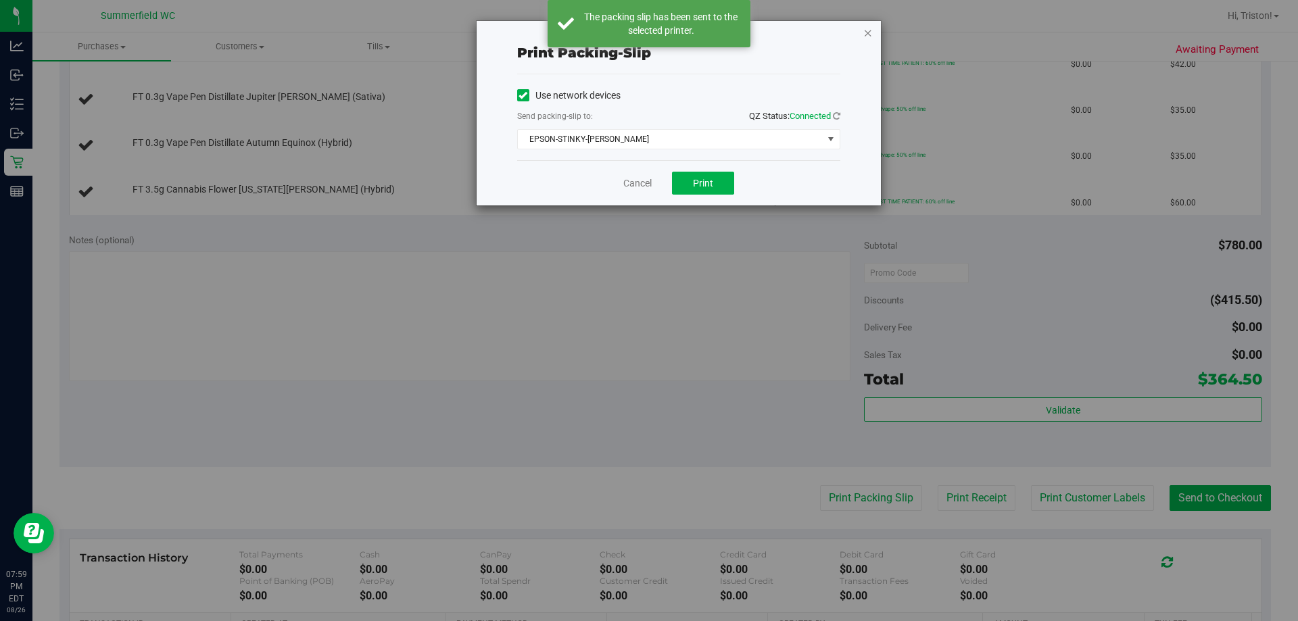
click at [647, 34] on icon "button" at bounding box center [867, 32] width 9 height 16
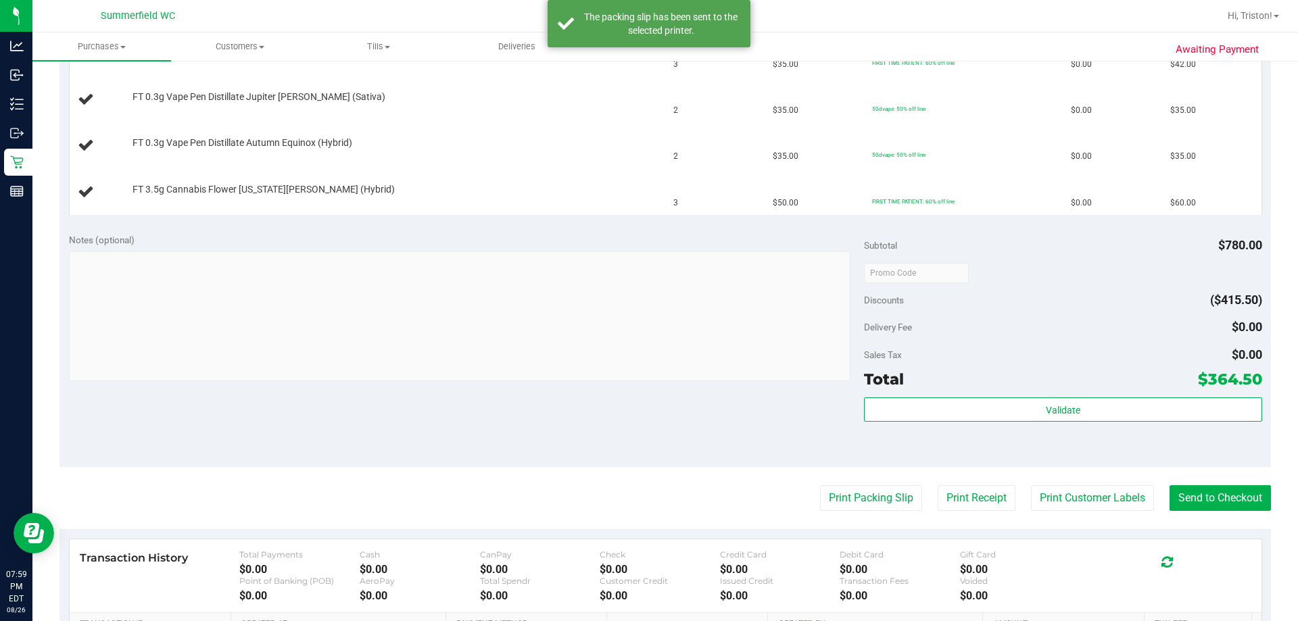
click at [647, 325] on div "Delivery Fee $0.00" at bounding box center [1062, 327] width 397 height 24
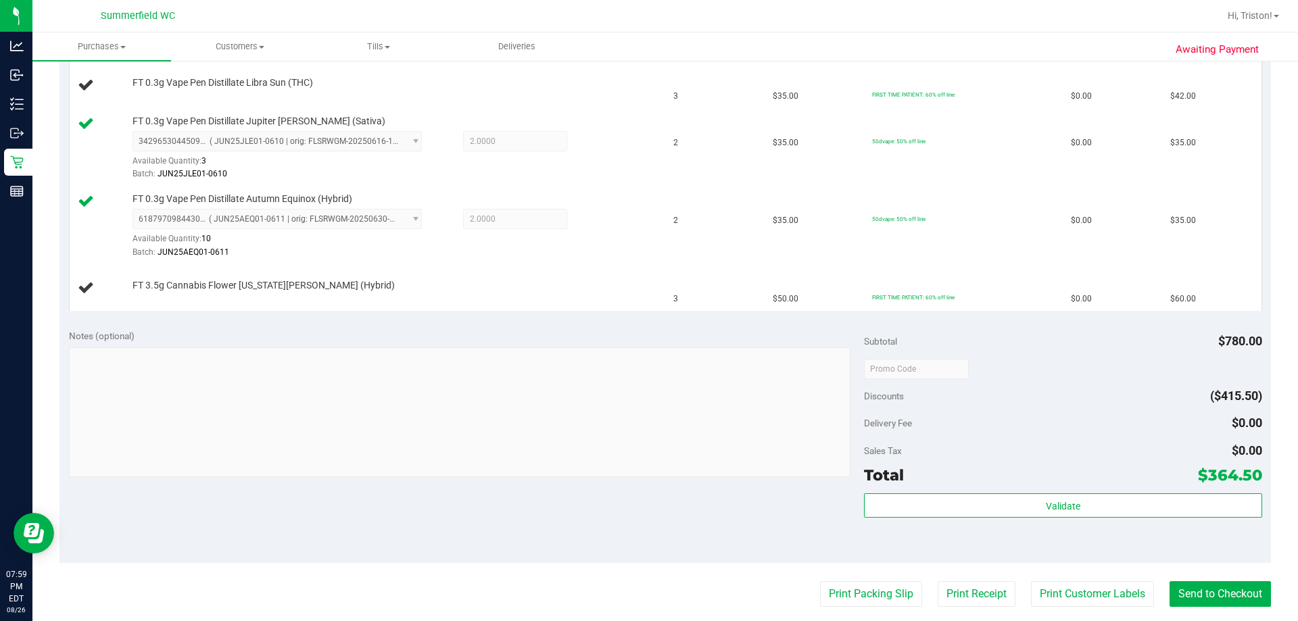
scroll to position [406, 0]
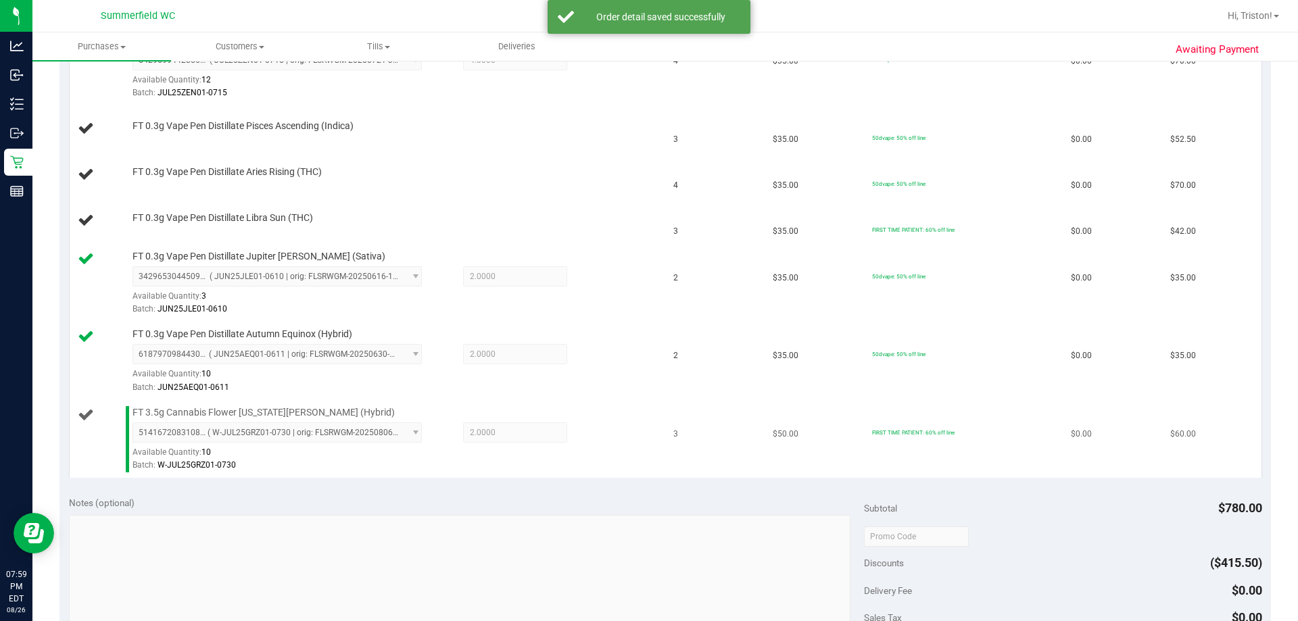
click at [408, 478] on td "FT 3.5g Cannabis Flower [US_STATE][PERSON_NAME] (Hybrid) 5141672083108846 ( W-J…" at bounding box center [368, 440] width 596 height 78
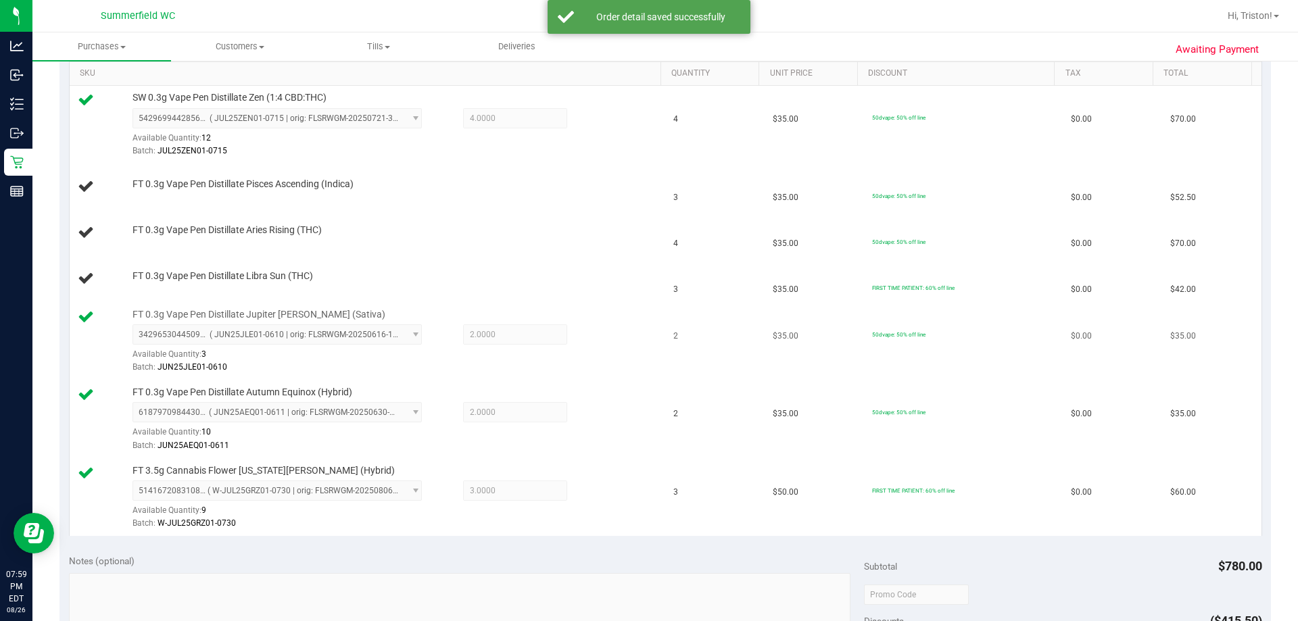
scroll to position [270, 0]
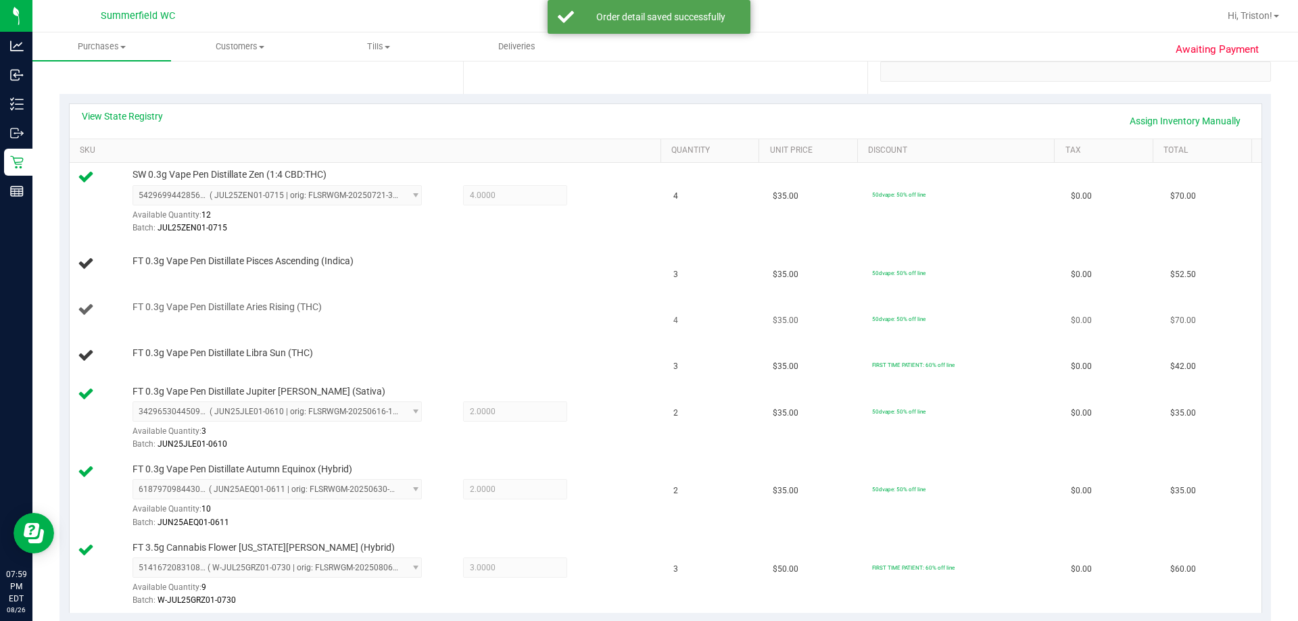
click at [545, 313] on div "FT 0.3g Vape Pen Distillate Aries Rising (THC)" at bounding box center [390, 308] width 529 height 14
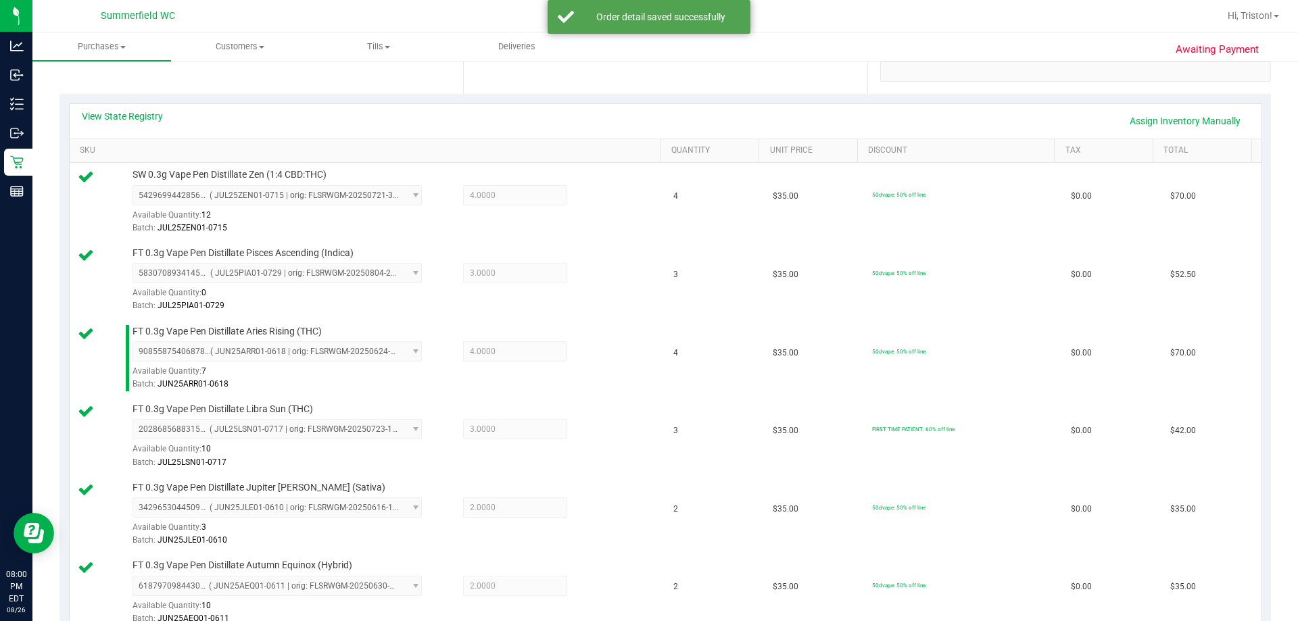
scroll to position [676, 0]
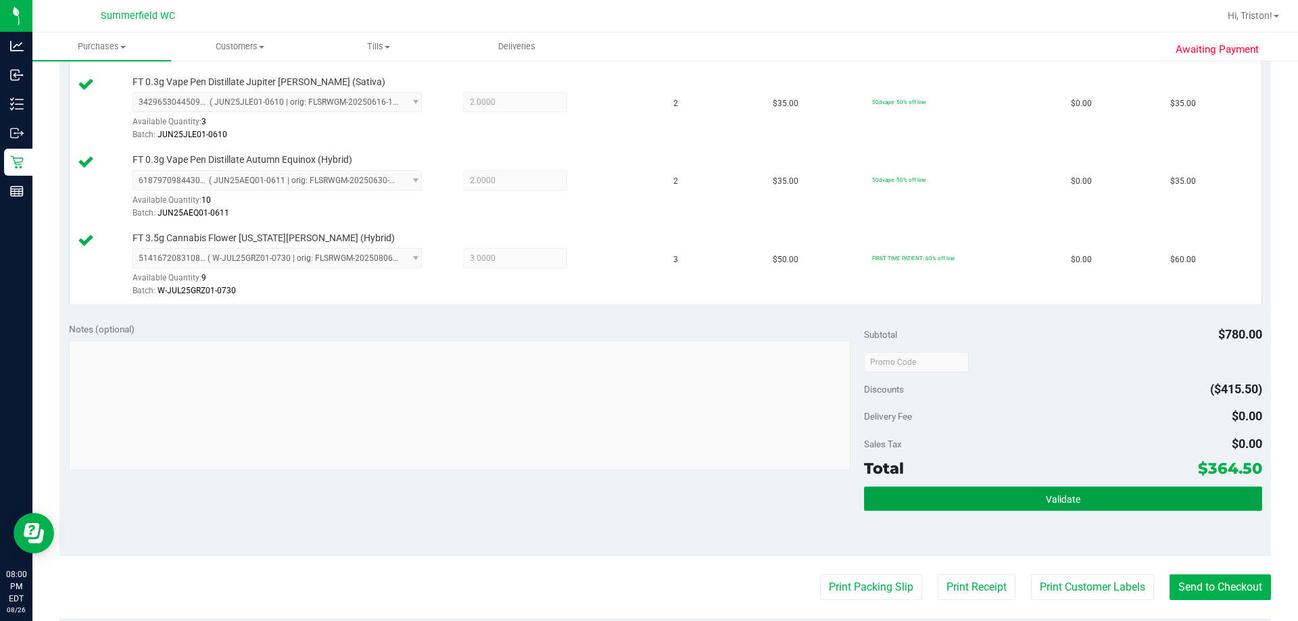
click at [647, 497] on button "Validate" at bounding box center [1062, 499] width 397 height 24
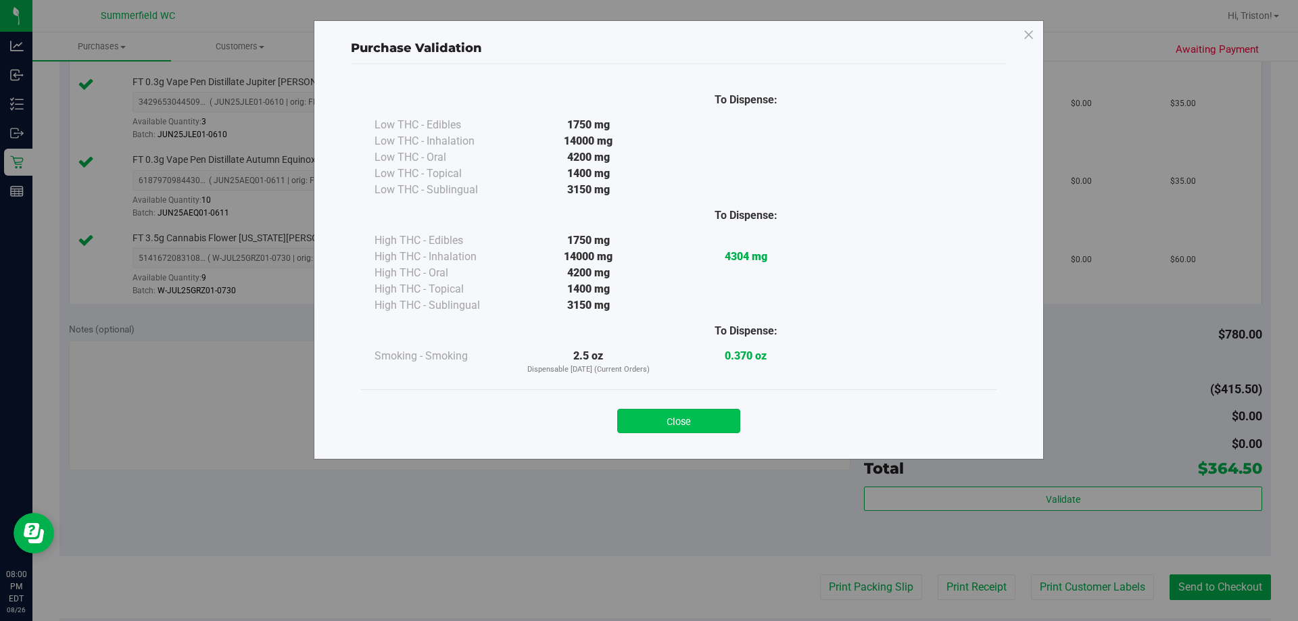
click at [647, 422] on button "Close" at bounding box center [678, 421] width 123 height 24
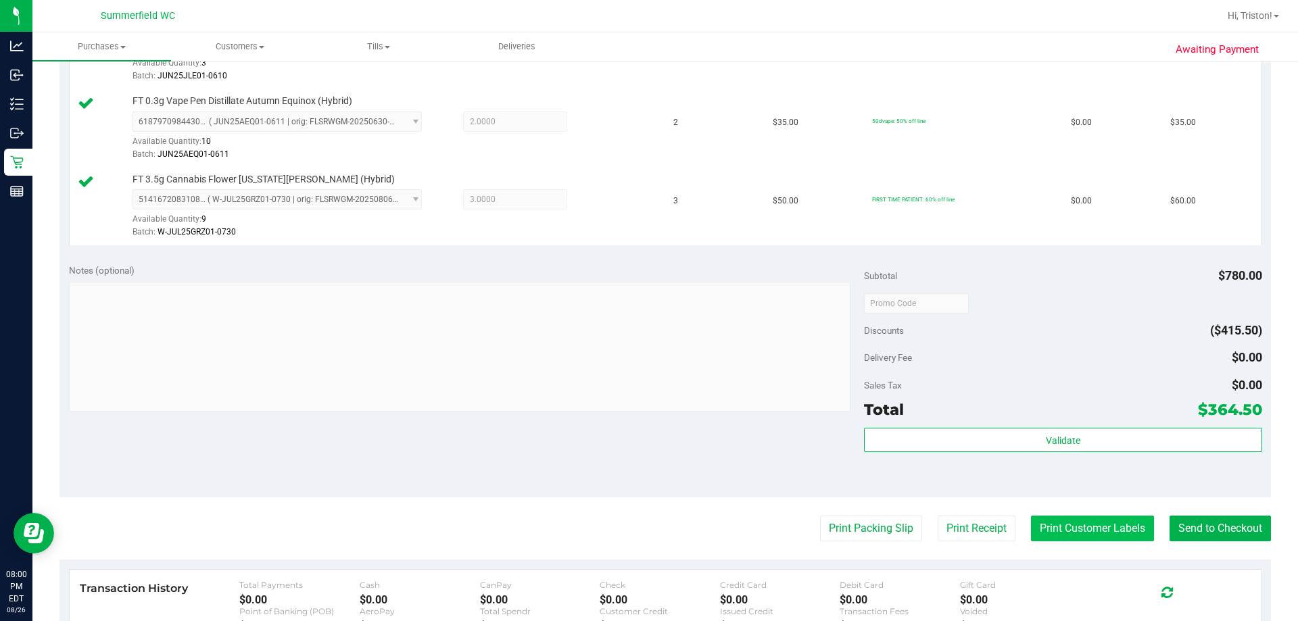
scroll to position [811, 0]
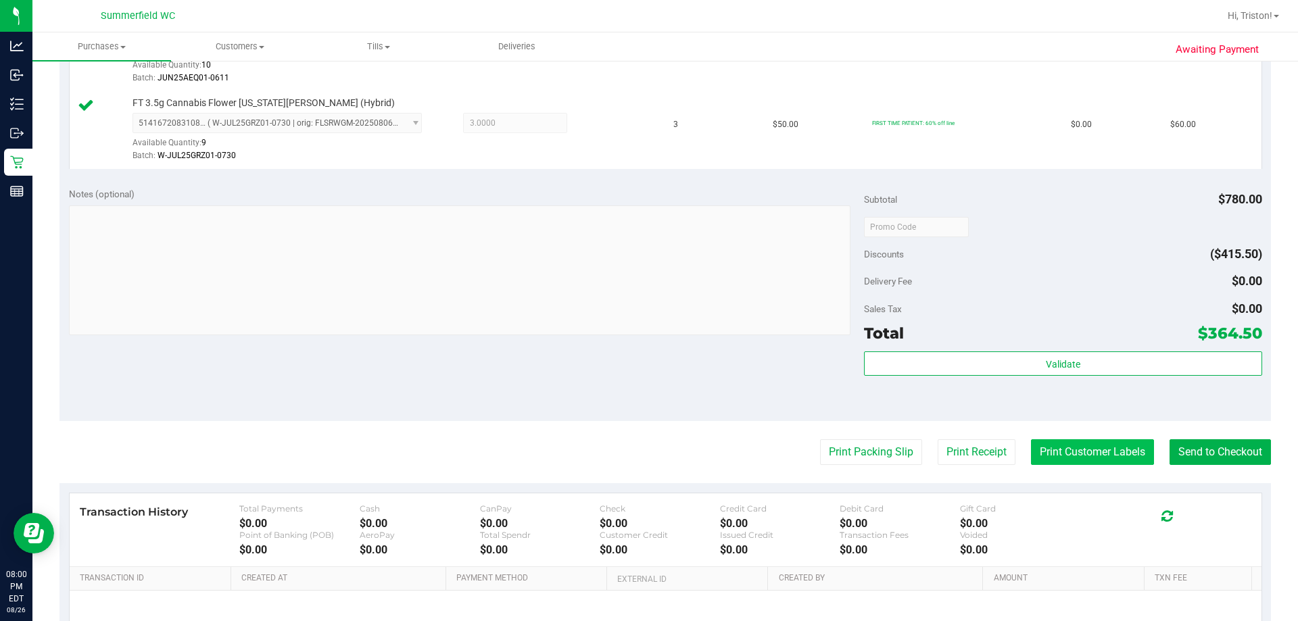
click at [647, 456] on button "Print Customer Labels" at bounding box center [1092, 452] width 123 height 26
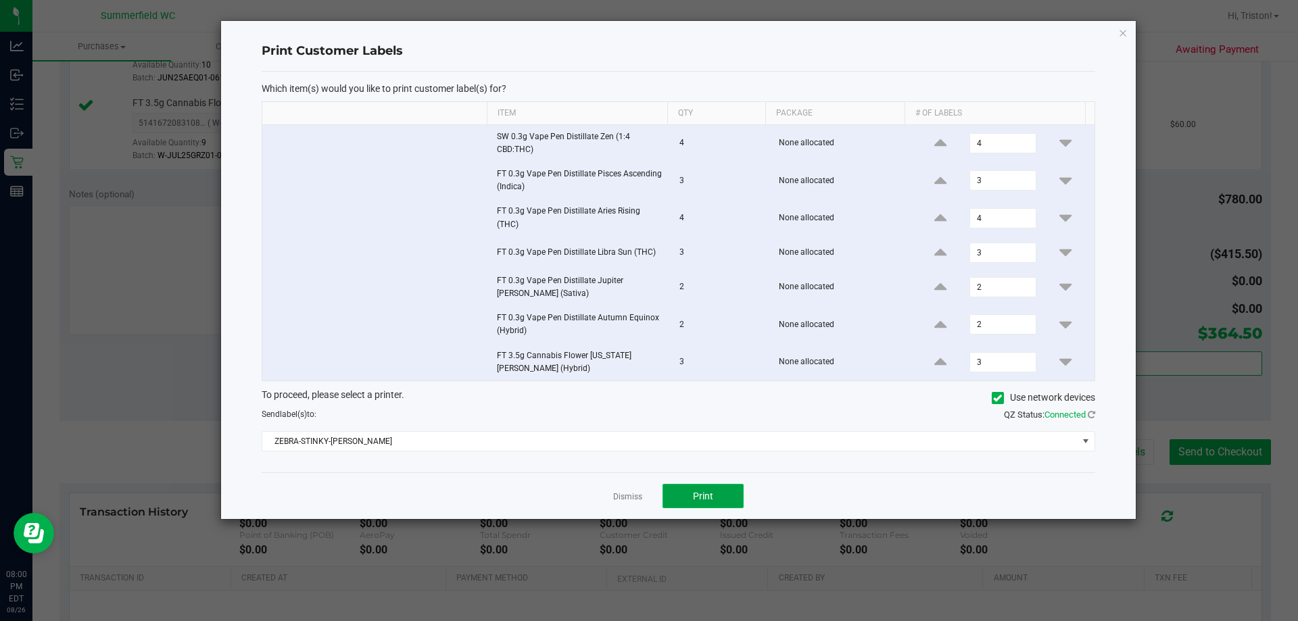
click at [647, 487] on button "Print" at bounding box center [702, 496] width 81 height 24
click at [622, 495] on link "Dismiss" at bounding box center [627, 496] width 29 height 11
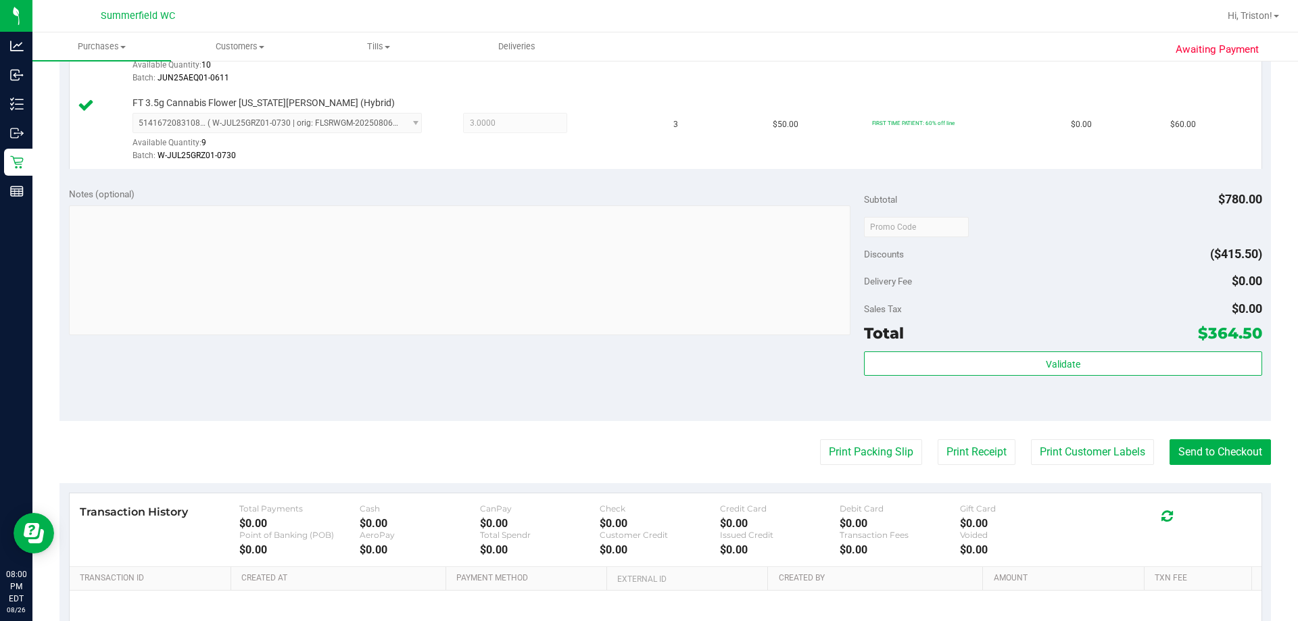
click at [622, 495] on div "Transaction History Total Payments $0.00 Cash $0.00 CanPay $0.00 Check $0.00 Cr…" at bounding box center [666, 530] width 1192 height 74
drag, startPoint x: 1216, startPoint y: 454, endPoint x: 1194, endPoint y: 425, distance: 36.6
click at [647, 454] on button "Send to Checkout" at bounding box center [1219, 452] width 101 height 26
click at [647, 415] on div "Notes (optional) Subtotal $780.00 Discounts ($415.50) Delivery Fee $0.00 Sales …" at bounding box center [664, 299] width 1211 height 243
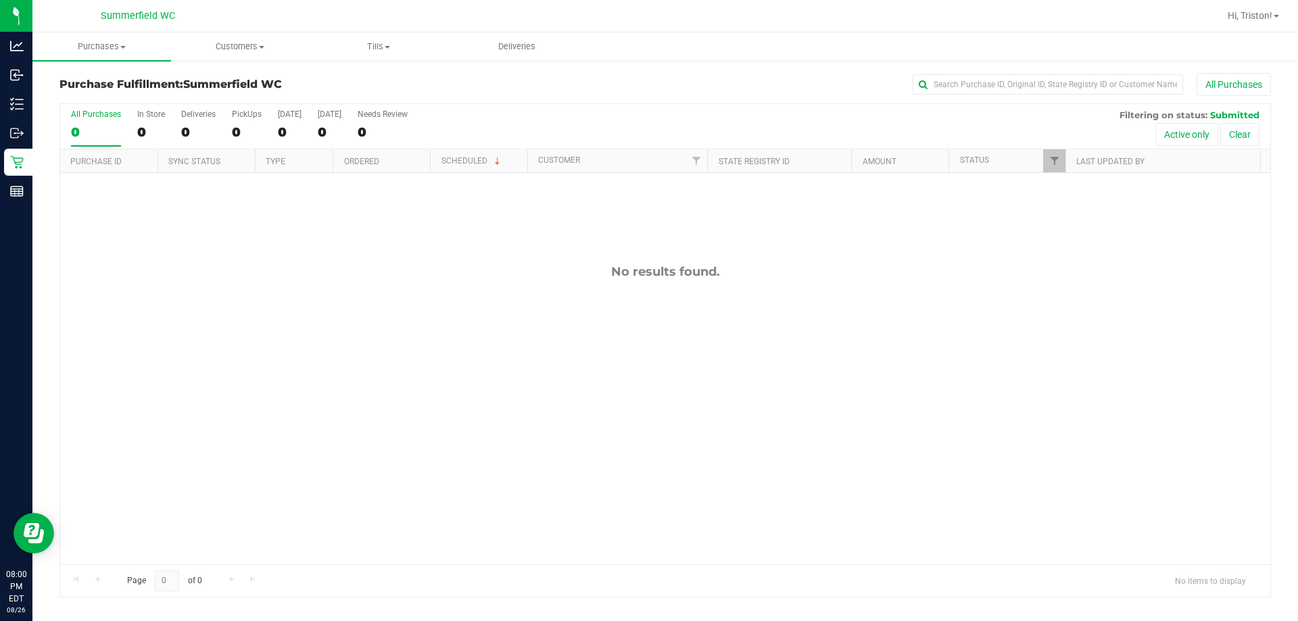
click at [647, 345] on div "No results found." at bounding box center [665, 414] width 1210 height 483
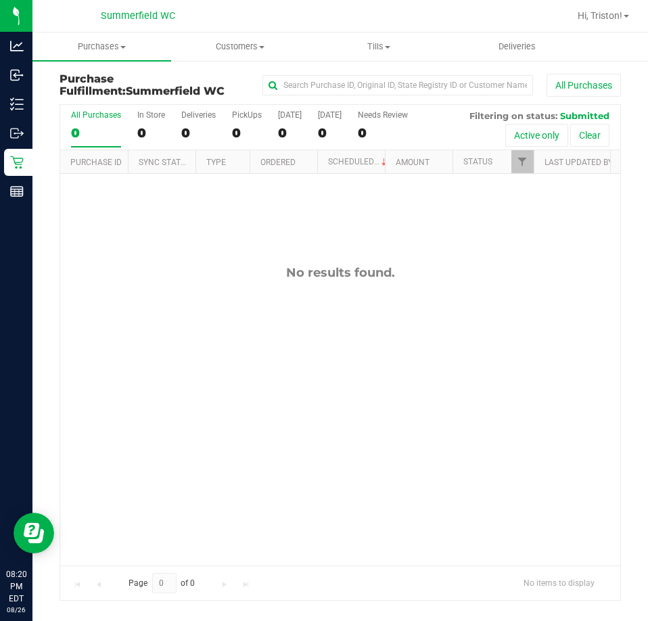
click at [307, 413] on div "No results found." at bounding box center [340, 415] width 560 height 482
click at [325, 334] on div "All Purchases 0 In Store 0 Deliveries 0 PickUps 0 [DATE] 0 [DATE] 0 Needs Revie…" at bounding box center [339, 352] width 561 height 496
click at [341, 302] on div "No results found." at bounding box center [340, 415] width 560 height 482
drag, startPoint x: 341, startPoint y: 302, endPoint x: 342, endPoint y: 290, distance: 12.2
click at [341, 297] on div "No results found." at bounding box center [340, 415] width 560 height 482
